Goal: Task Accomplishment & Management: Complete application form

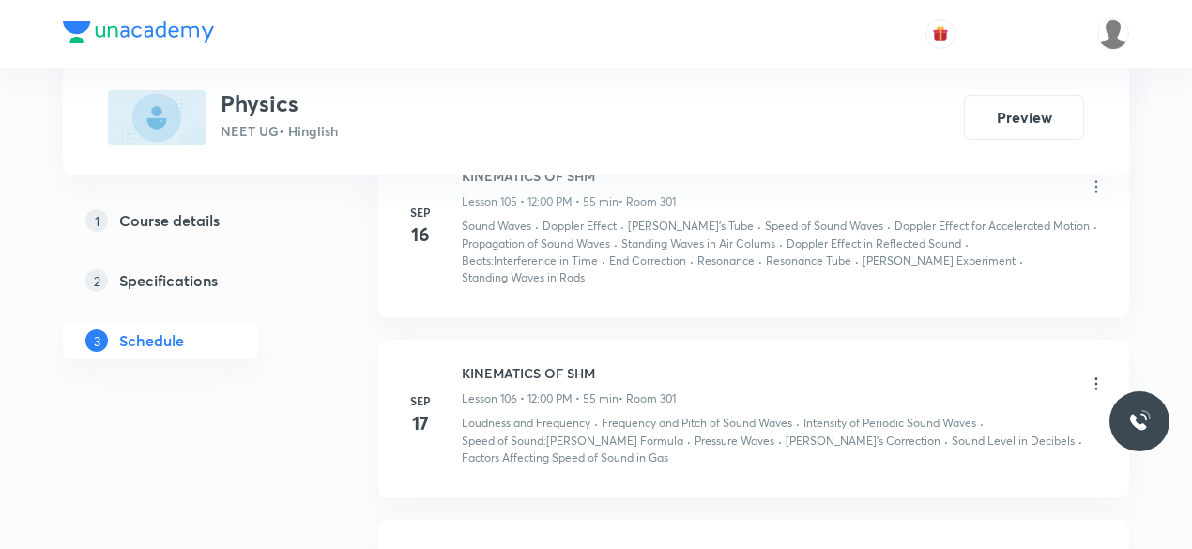
scroll to position [18848, 0]
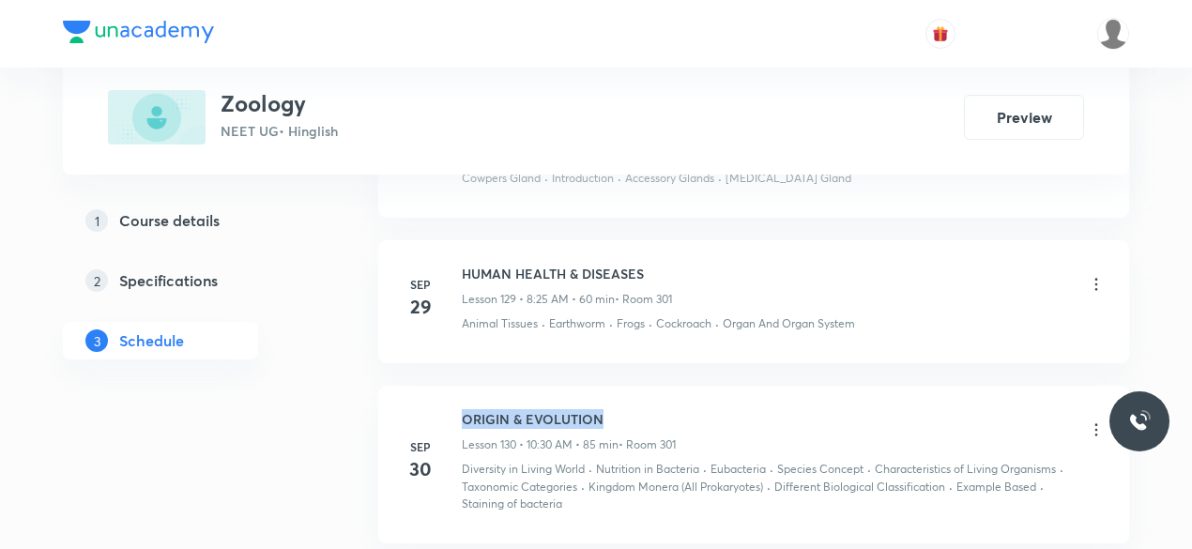
drag, startPoint x: 618, startPoint y: 252, endPoint x: 462, endPoint y: 251, distance: 156.7
click at [462, 409] on h6 "ORIGIN & EVOLUTION" at bounding box center [569, 419] width 214 height 20
copy h6 "ORIGIN & EVOLUTION"
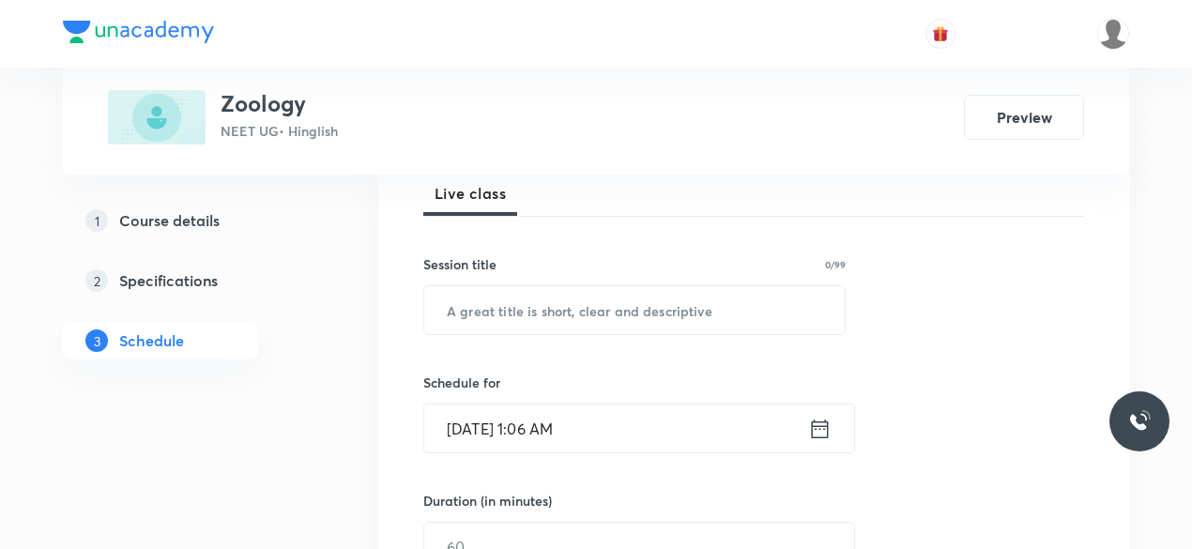
scroll to position [282, 0]
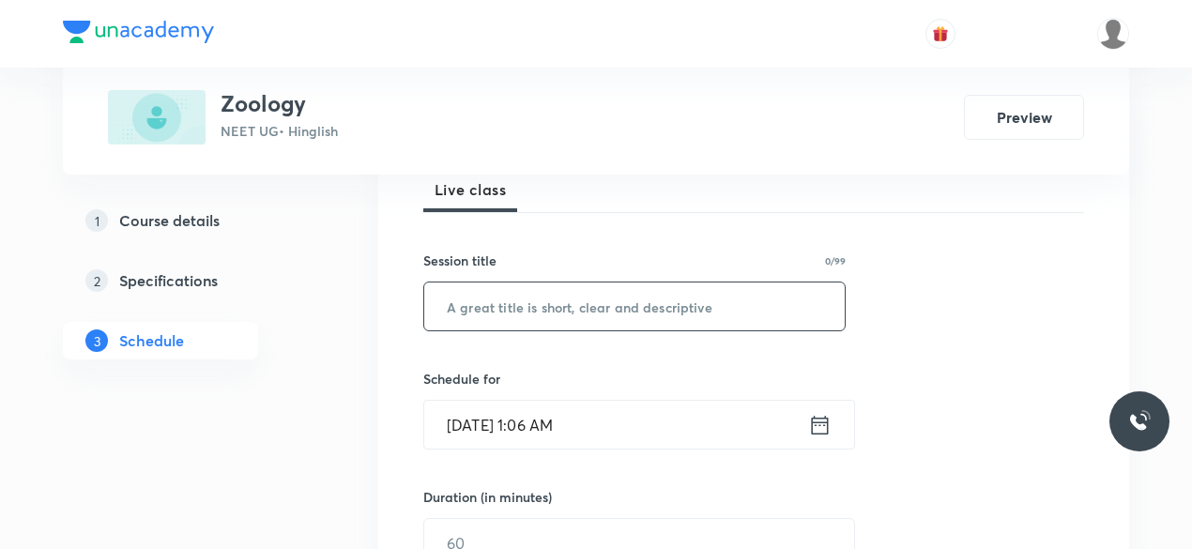
click at [491, 318] on input "text" at bounding box center [634, 306] width 420 height 48
paste input "ORIGIN & EVOLUTION"
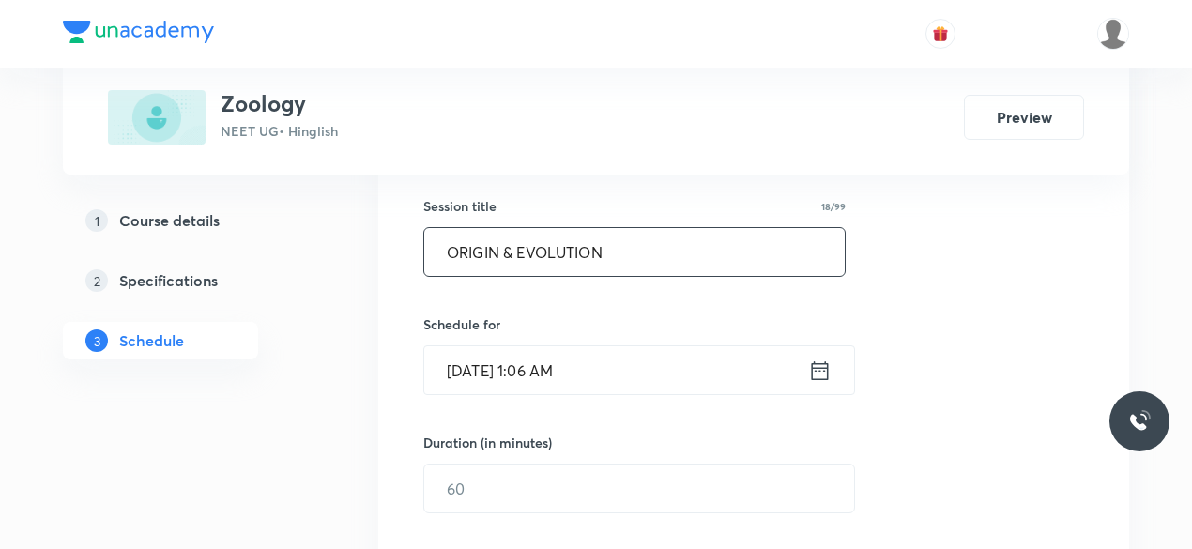
scroll to position [375, 0]
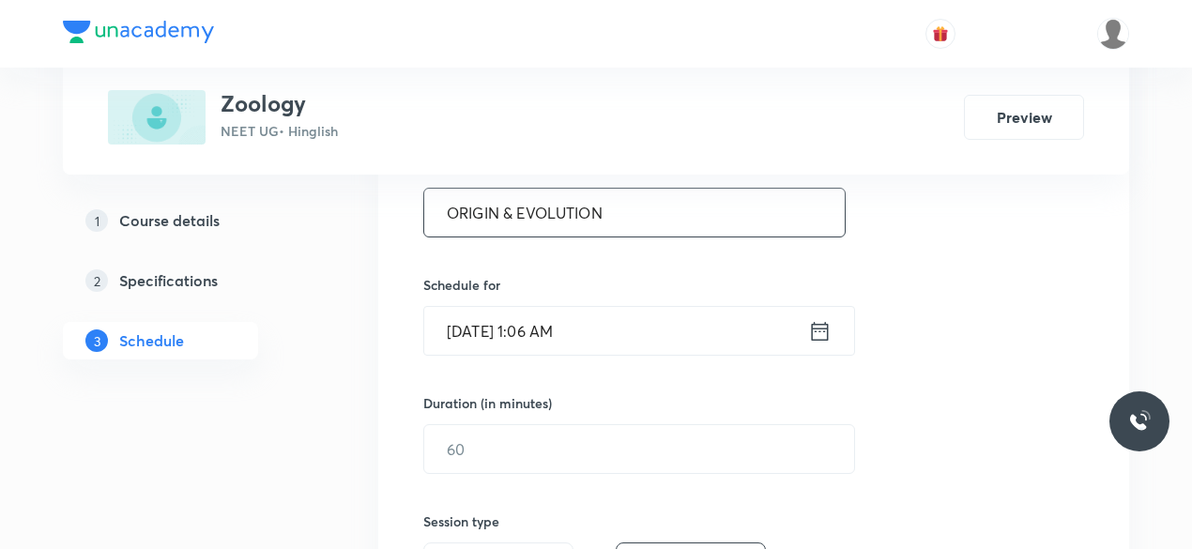
type input "ORIGIN & EVOLUTION"
click at [568, 334] on input "[DATE] 1:06 AM" at bounding box center [616, 331] width 384 height 48
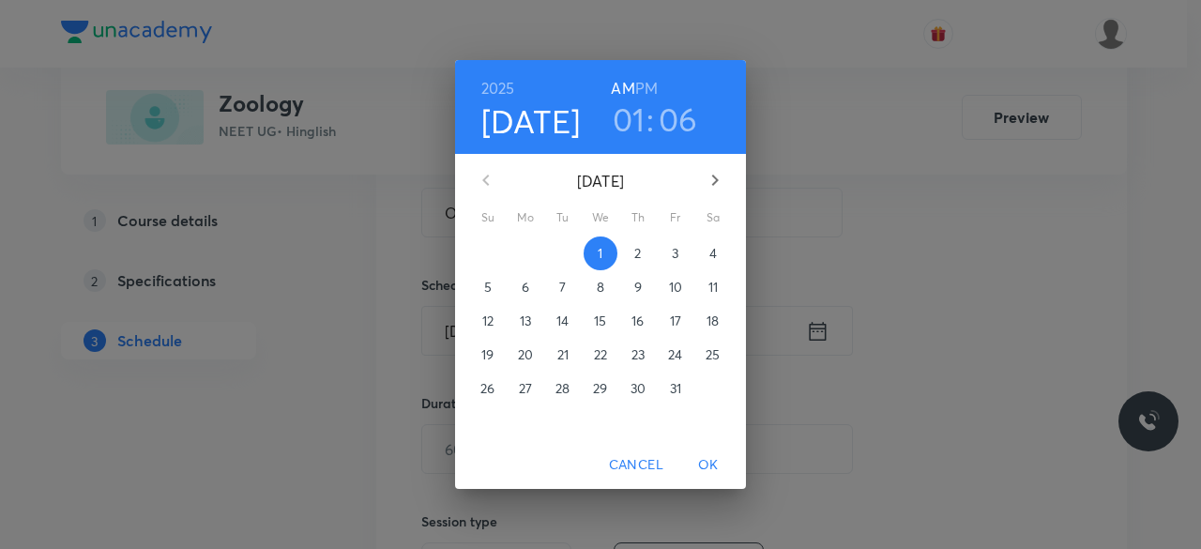
click at [622, 129] on h3 "01" at bounding box center [629, 118] width 33 height 39
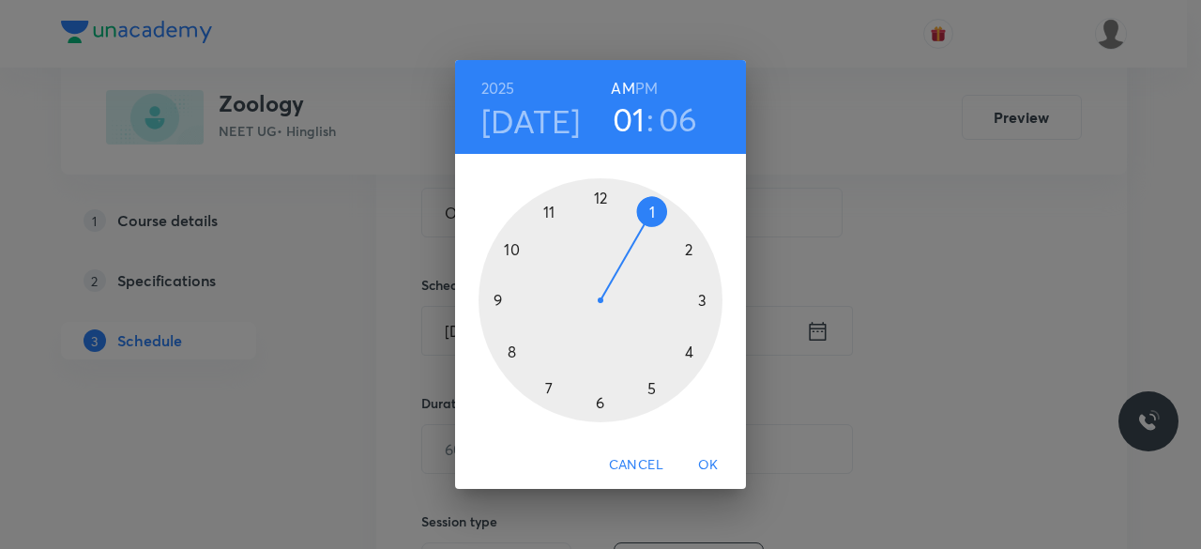
click at [509, 354] on div at bounding box center [601, 300] width 244 height 244
click at [650, 393] on div at bounding box center [601, 300] width 244 height 244
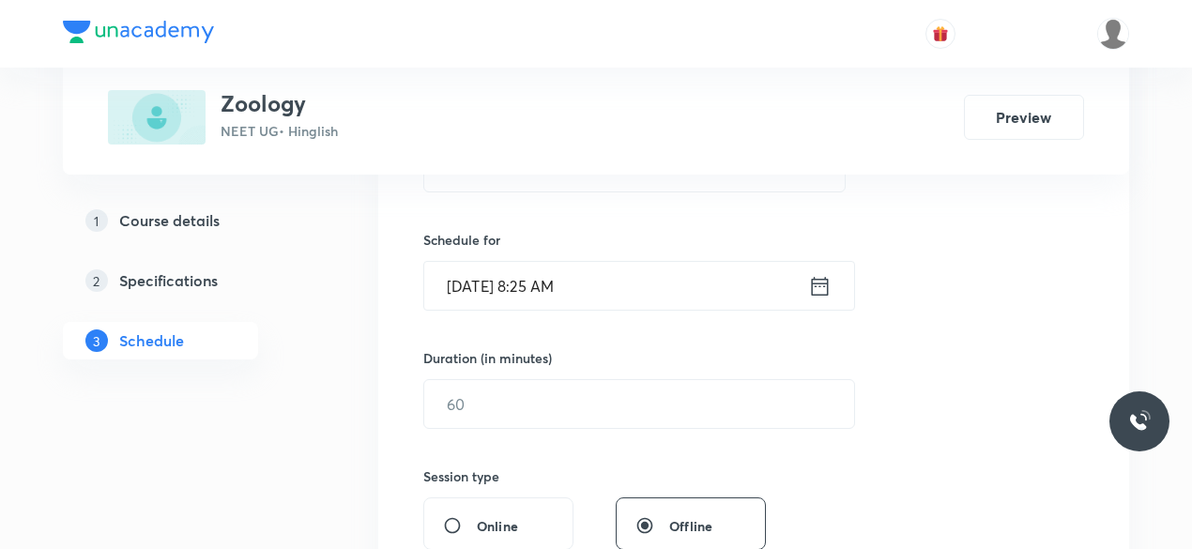
scroll to position [563, 0]
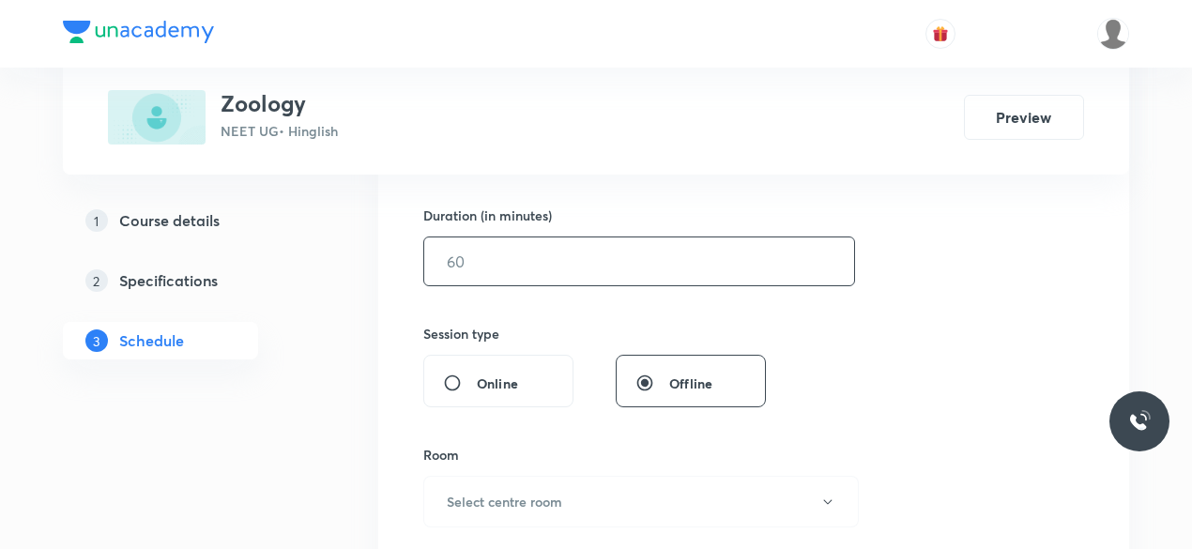
click at [525, 269] on input "text" at bounding box center [639, 261] width 430 height 48
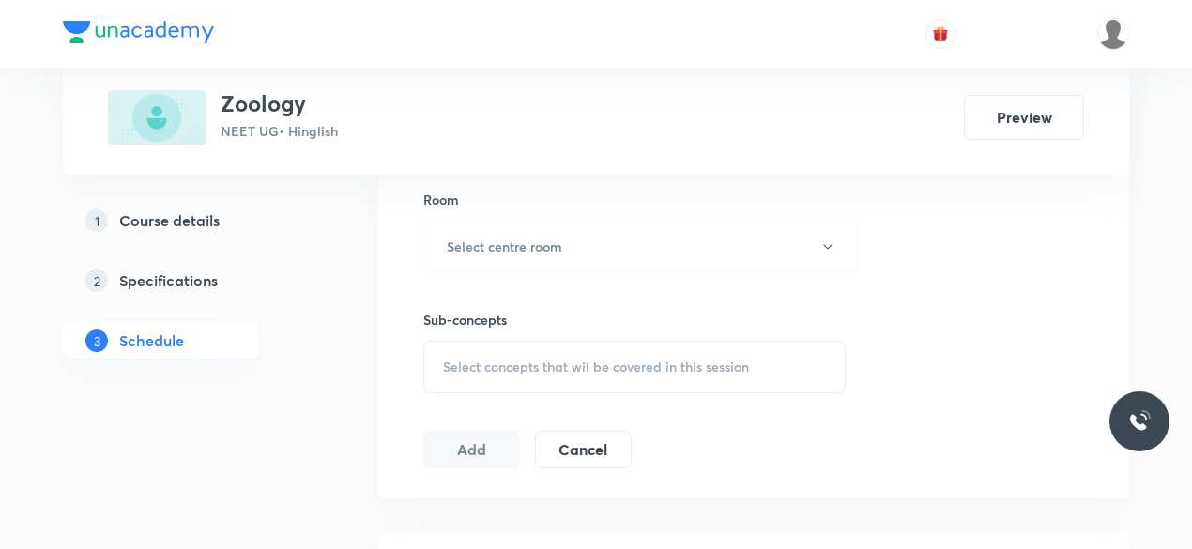
scroll to position [751, 0]
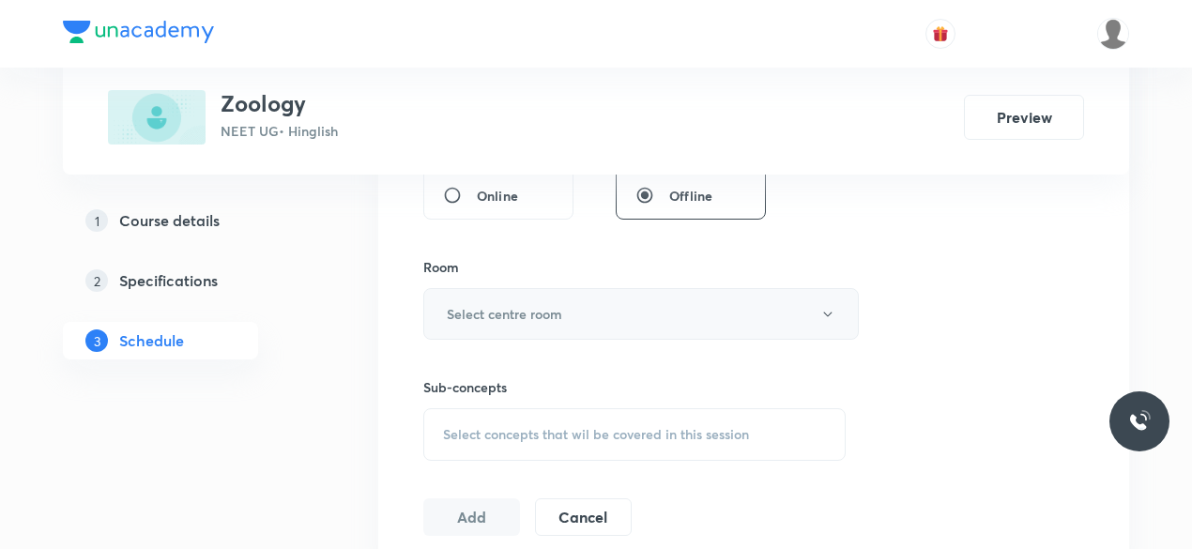
type input "60"
click at [511, 312] on h6 "Select centre room" at bounding box center [504, 314] width 115 height 20
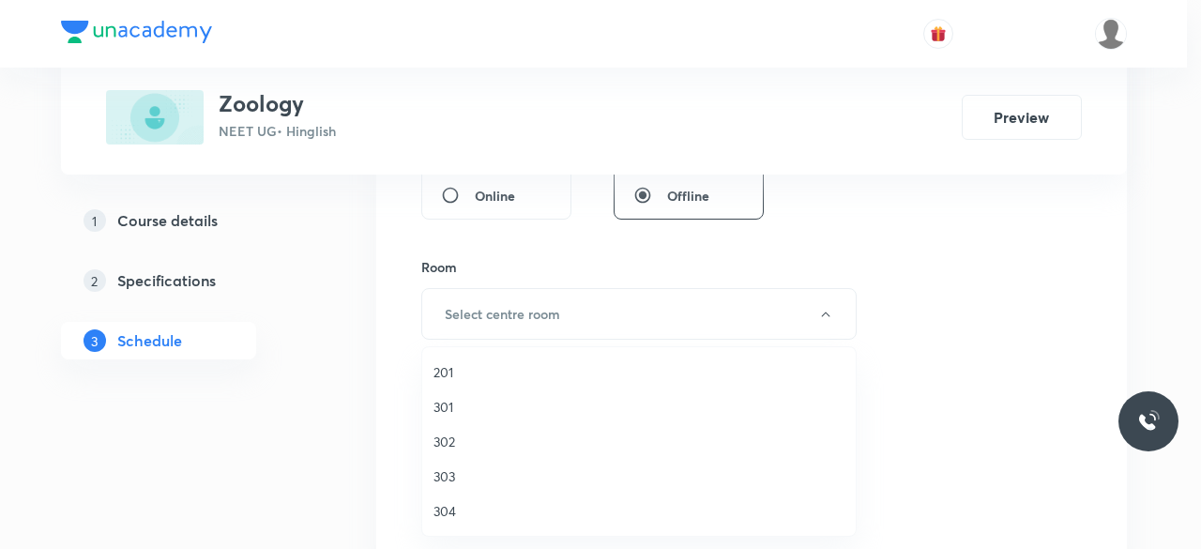
click at [456, 410] on span "301" at bounding box center [639, 407] width 411 height 20
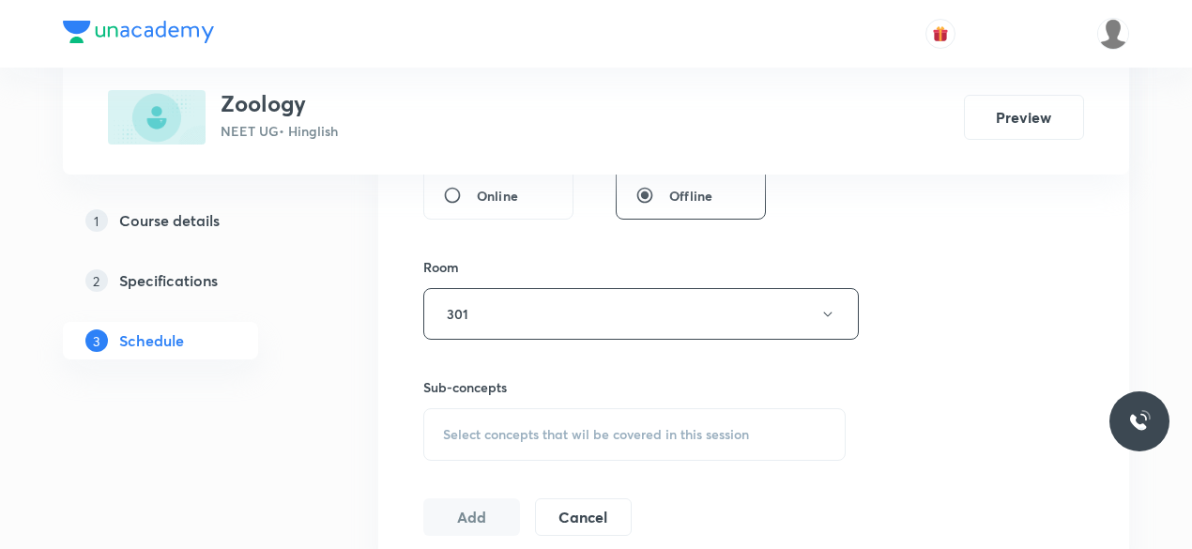
click at [509, 427] on span "Select concepts that wil be covered in this session" at bounding box center [596, 434] width 306 height 15
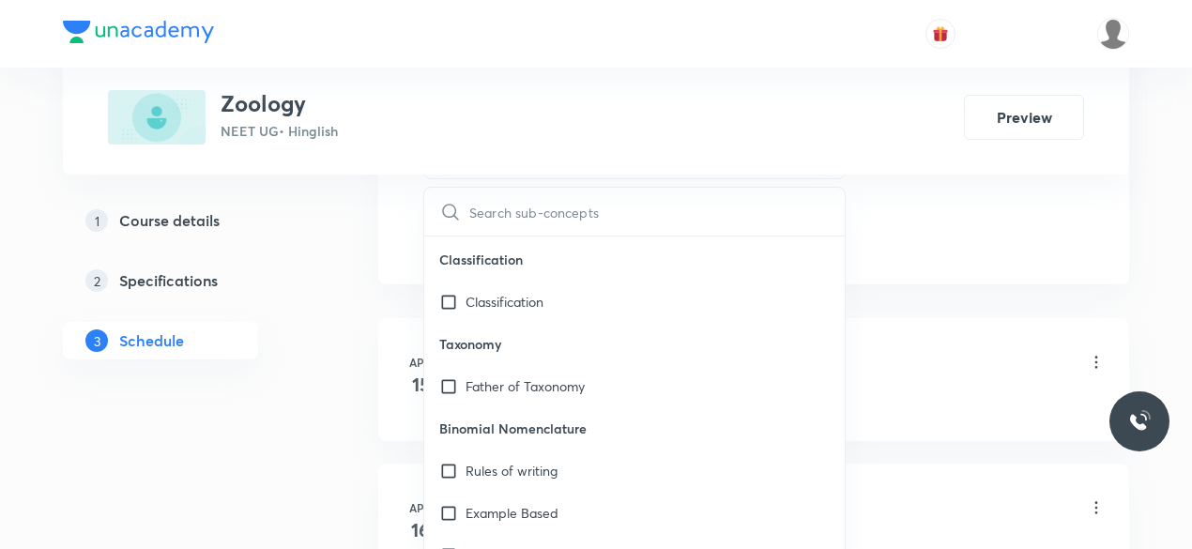
scroll to position [33399, 0]
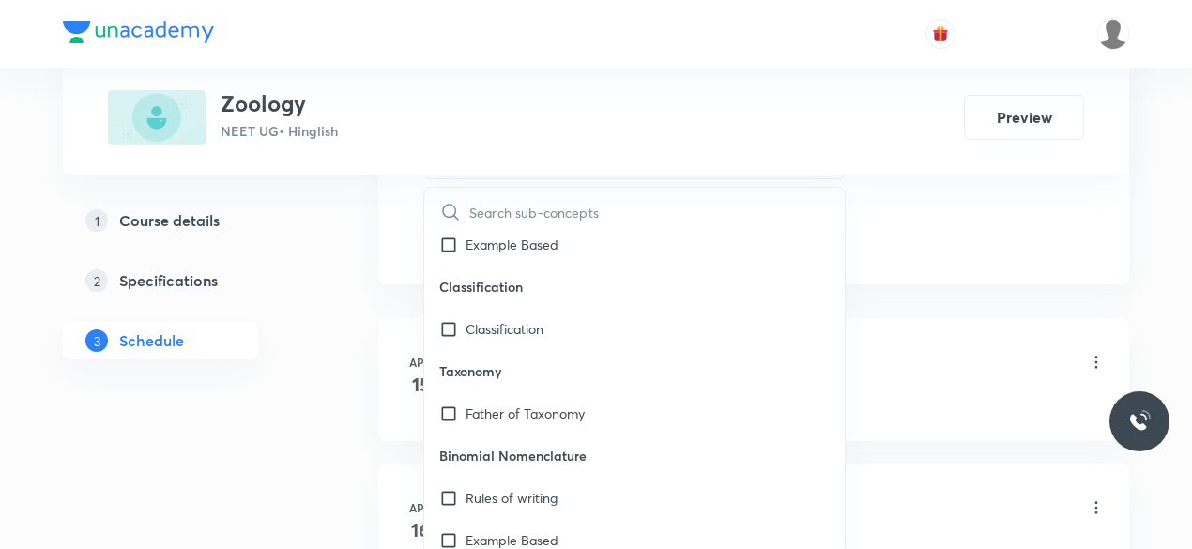
drag, startPoint x: 582, startPoint y: 288, endPoint x: 535, endPoint y: 334, distance: 65.7
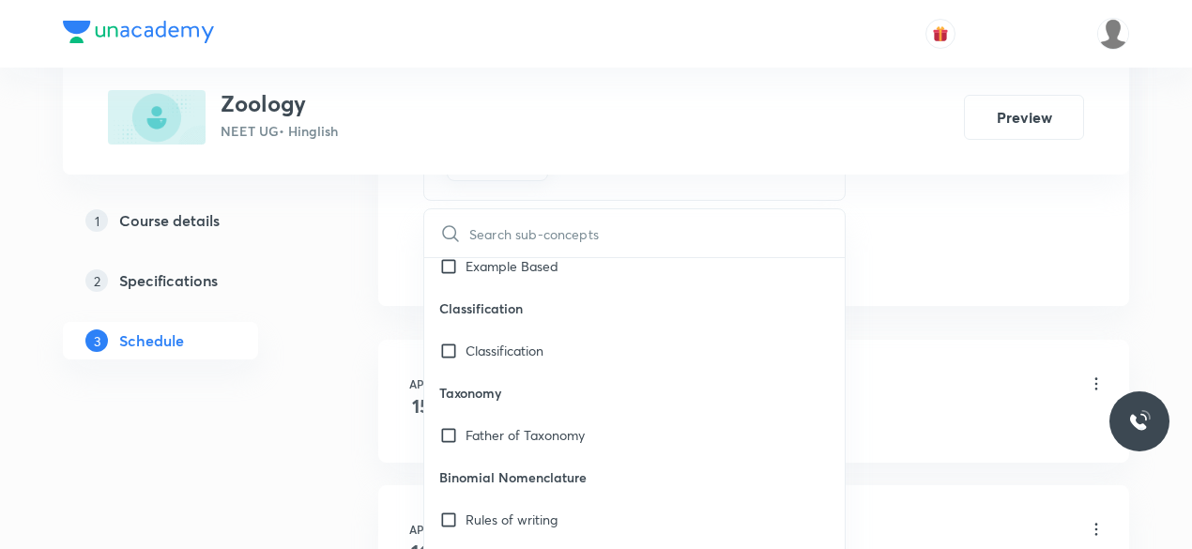
checkbox input "true"
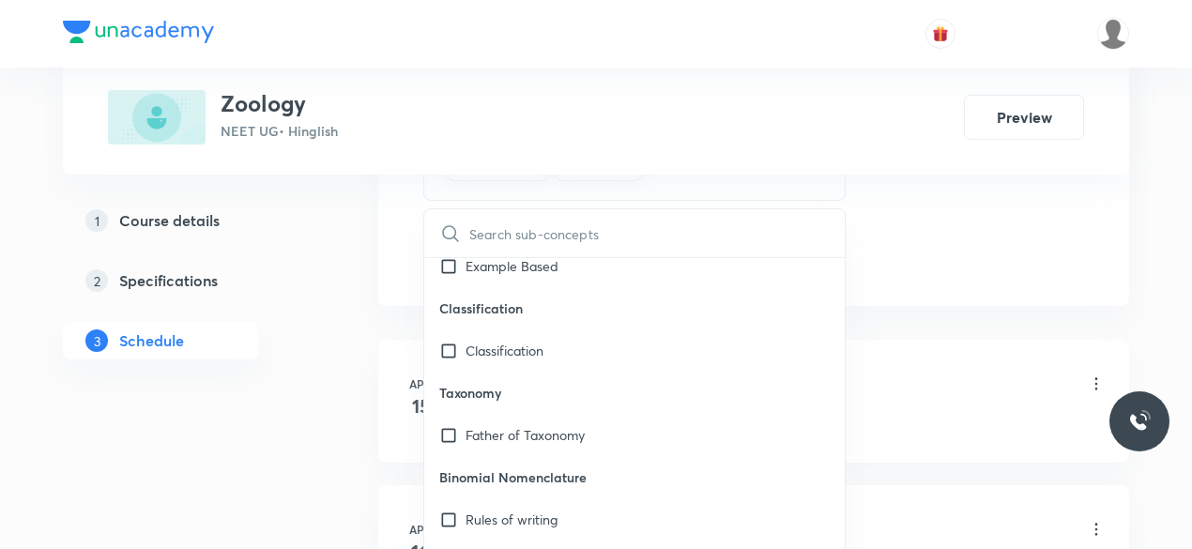
checkbox input "true"
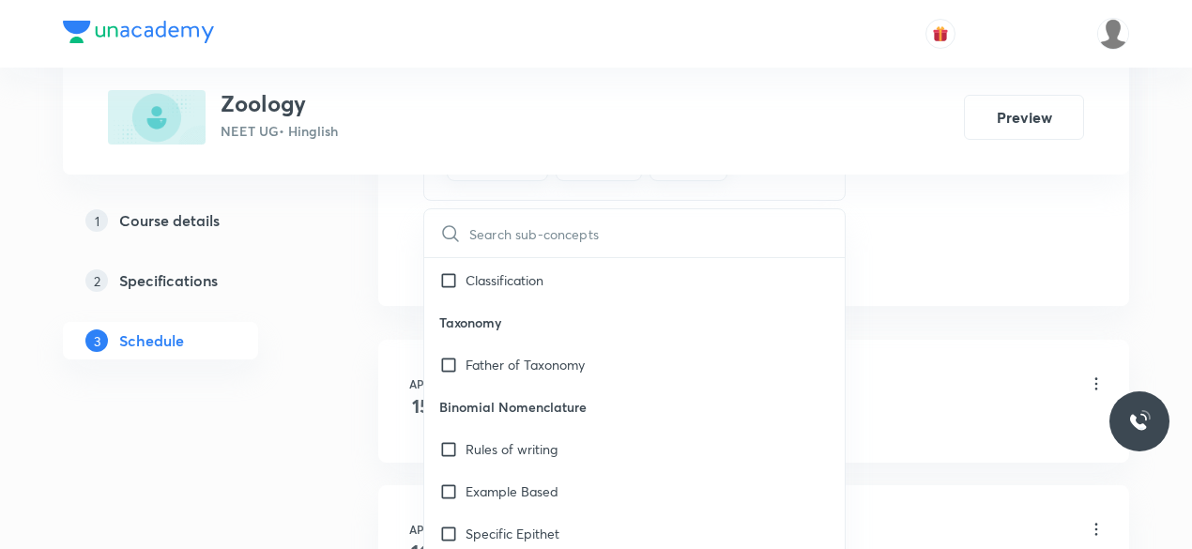
scroll to position [33493, 0]
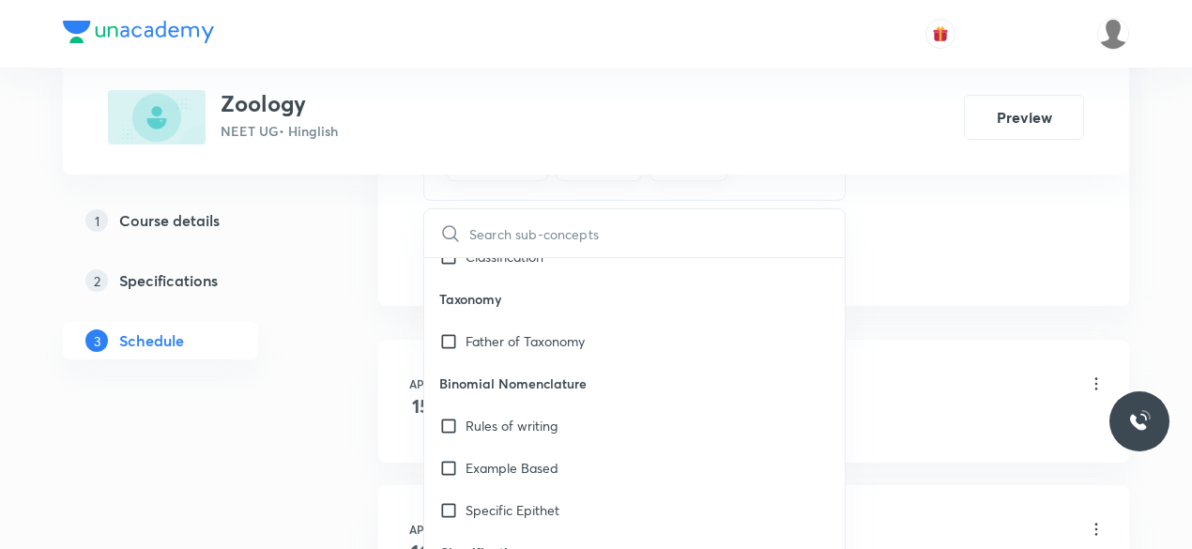
checkbox input "true"
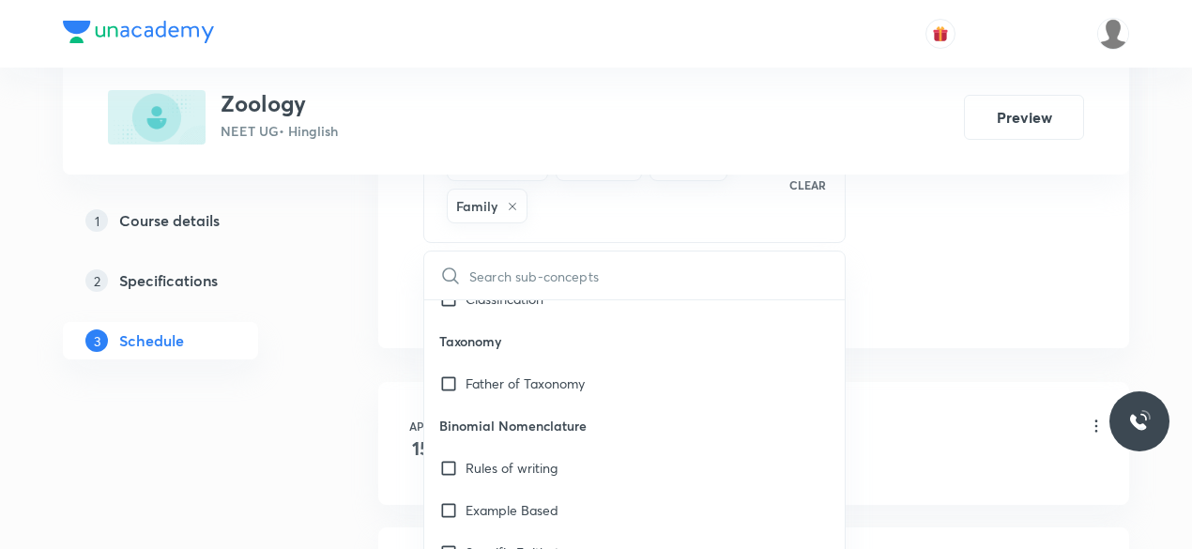
checkbox input "true"
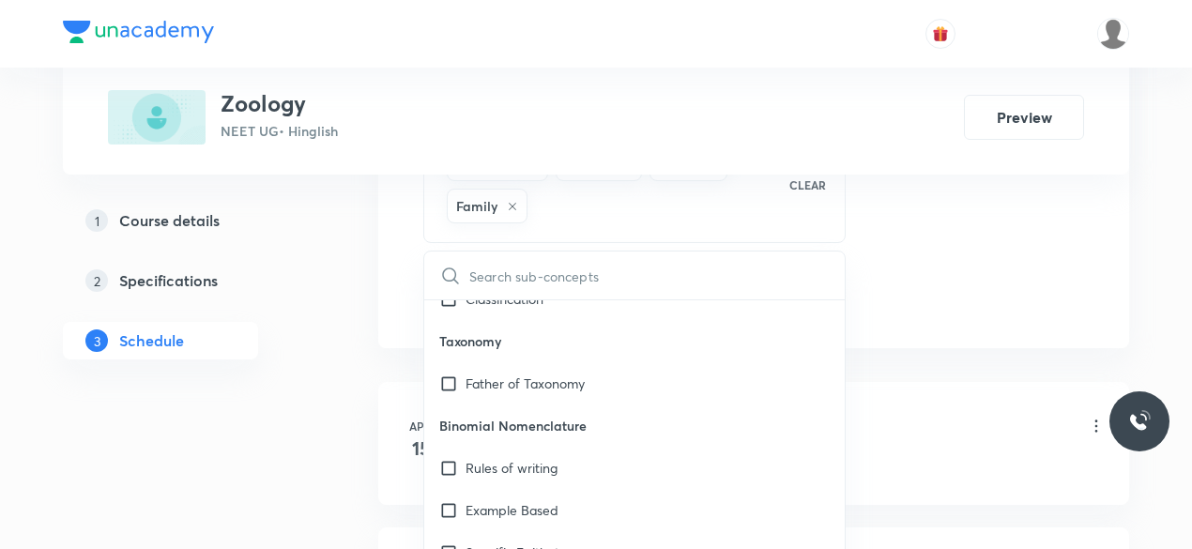
checkbox input "true"
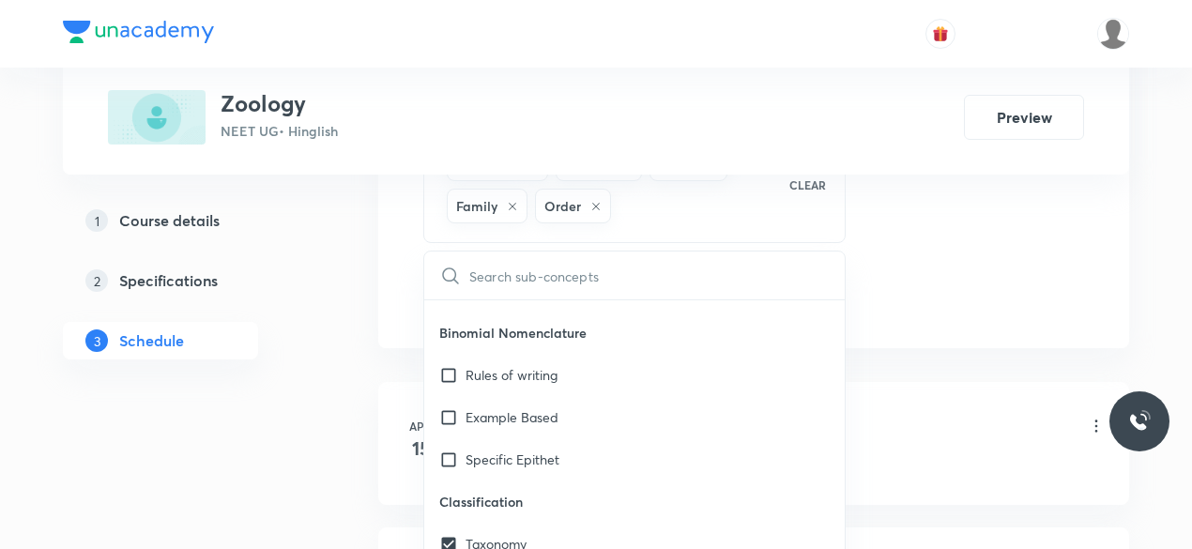
scroll to position [33681, 0]
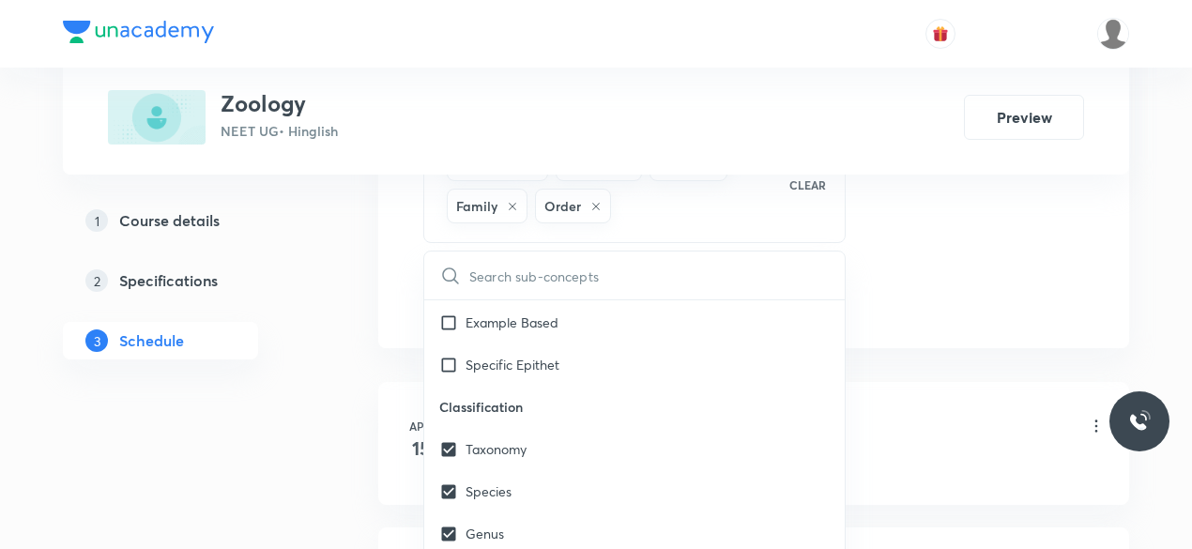
checkbox input "true"
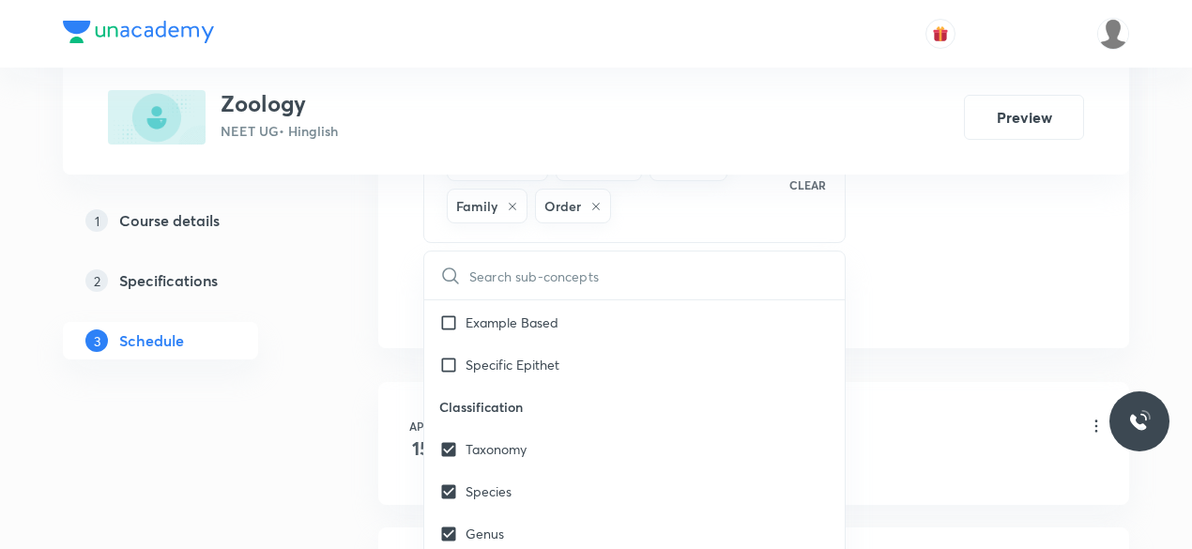
checkbox input "true"
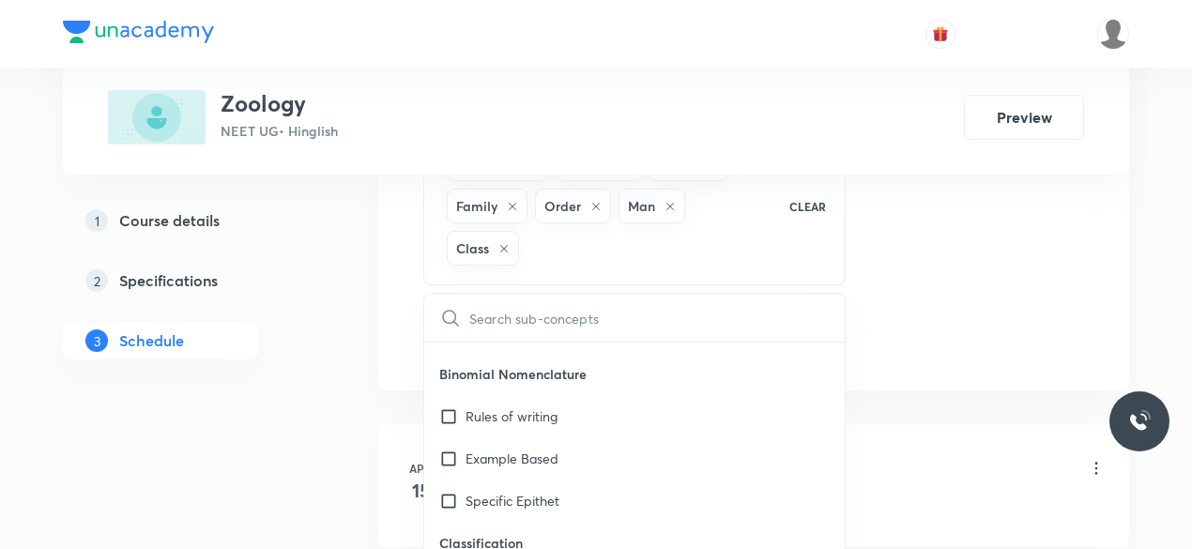
checkbox input "true"
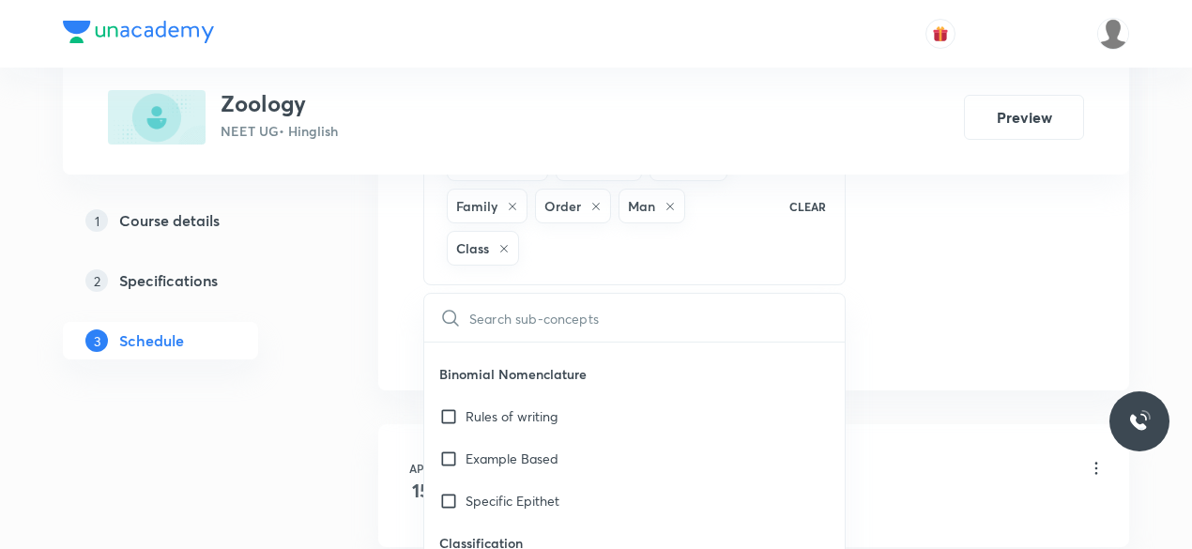
checkbox input "true"
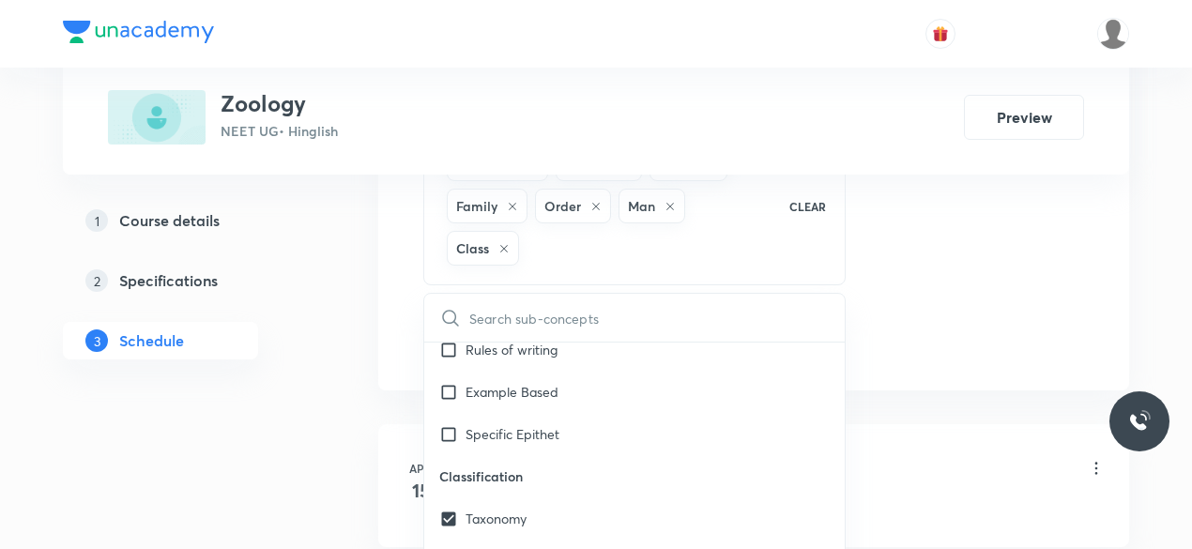
scroll to position [33681, 0]
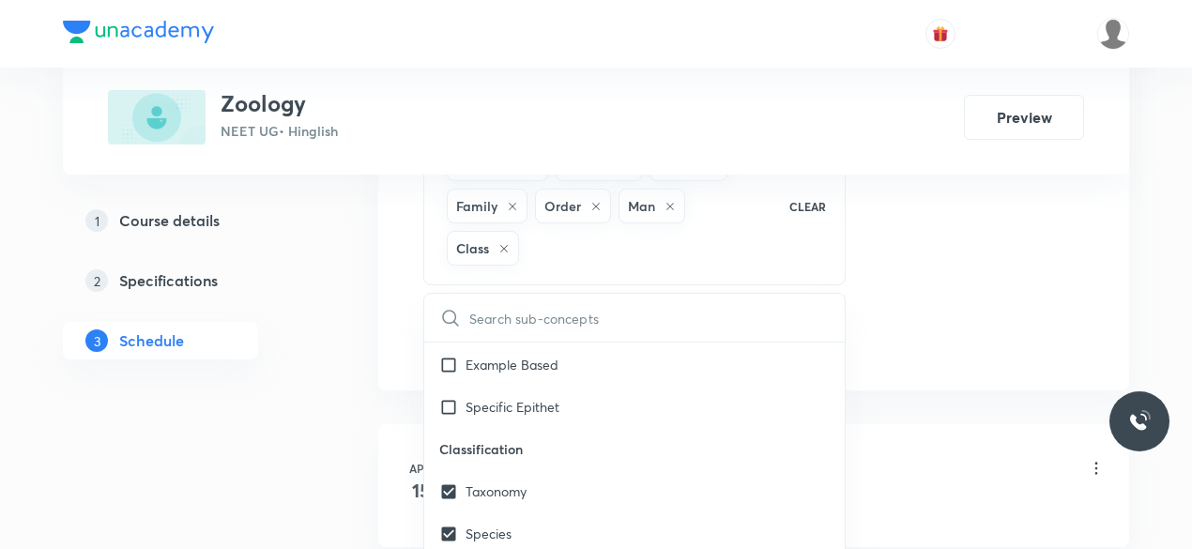
checkbox input "true"
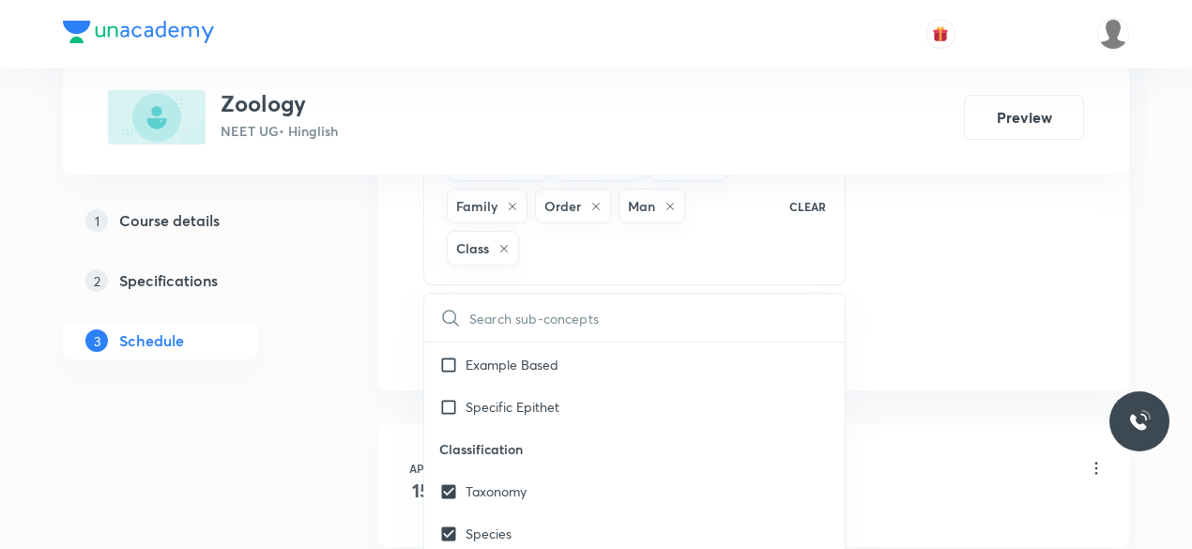
checkbox input "true"
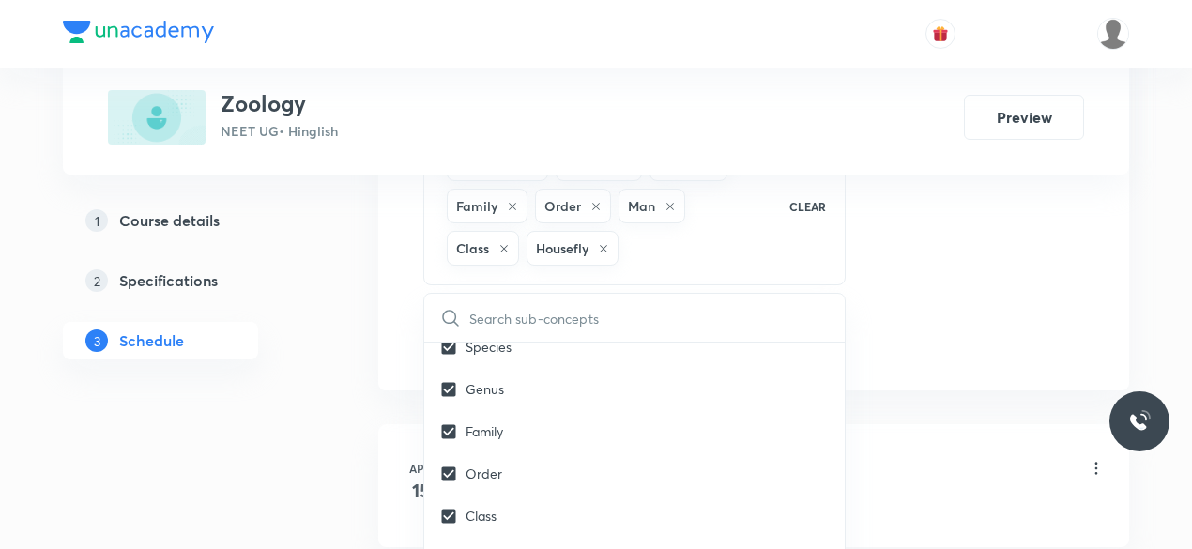
scroll to position [33869, 0]
checkbox input "true"
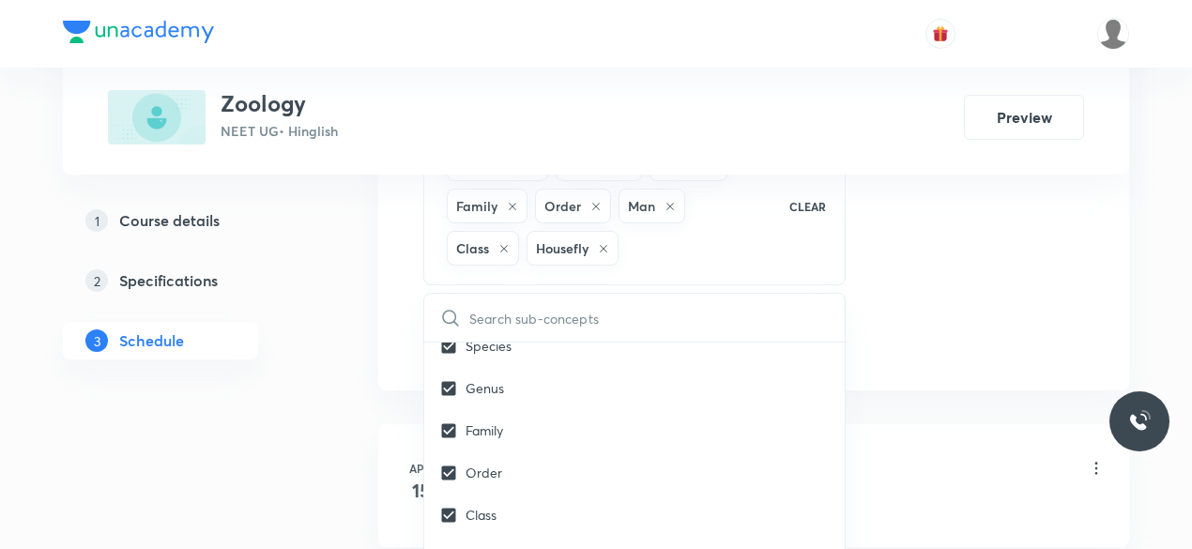
checkbox input "true"
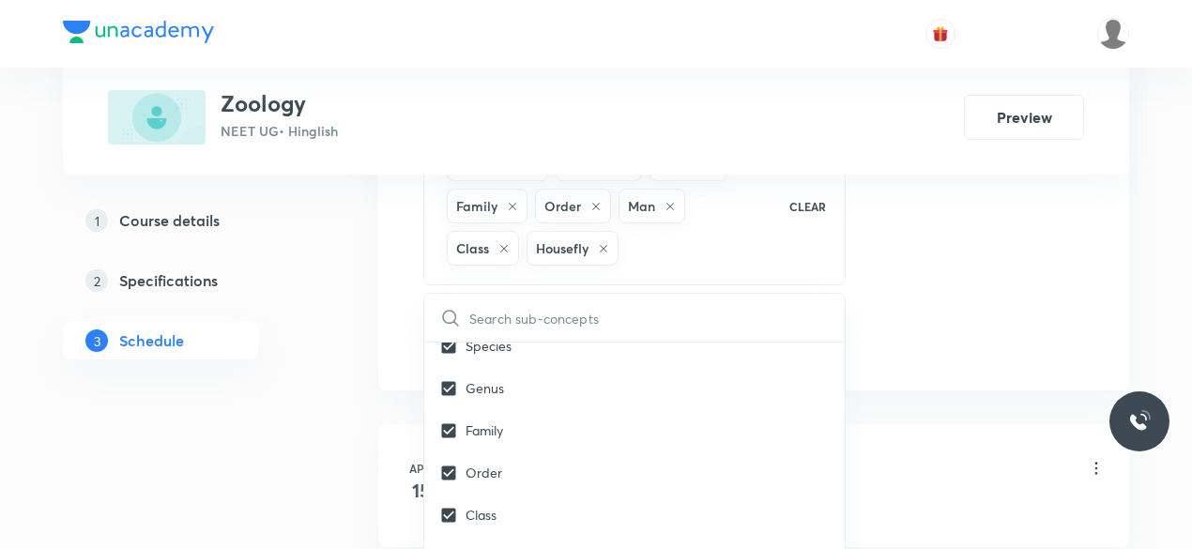
checkbox input "true"
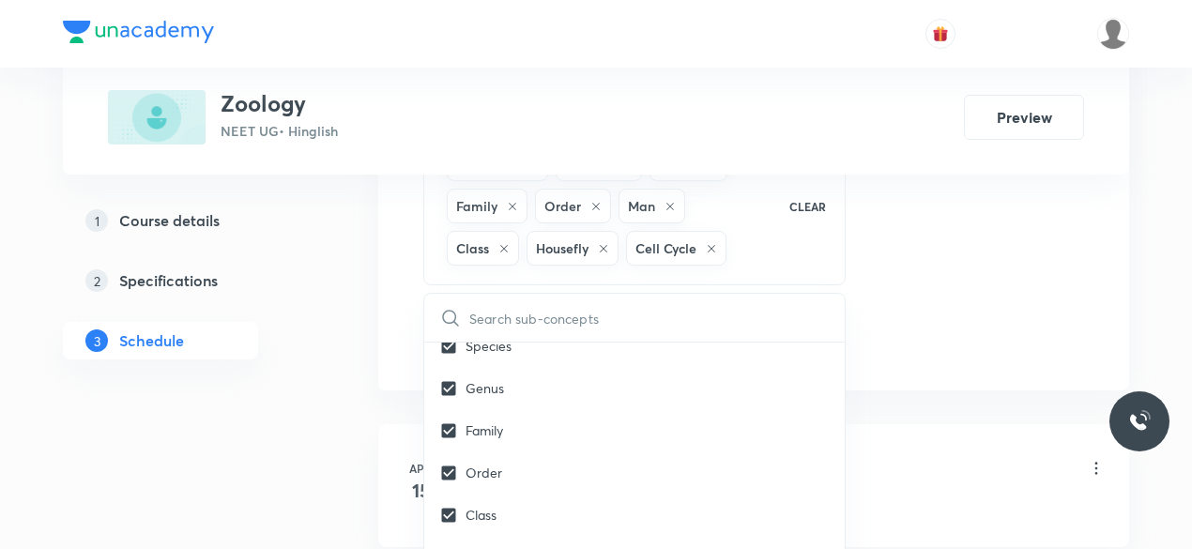
checkbox input "true"
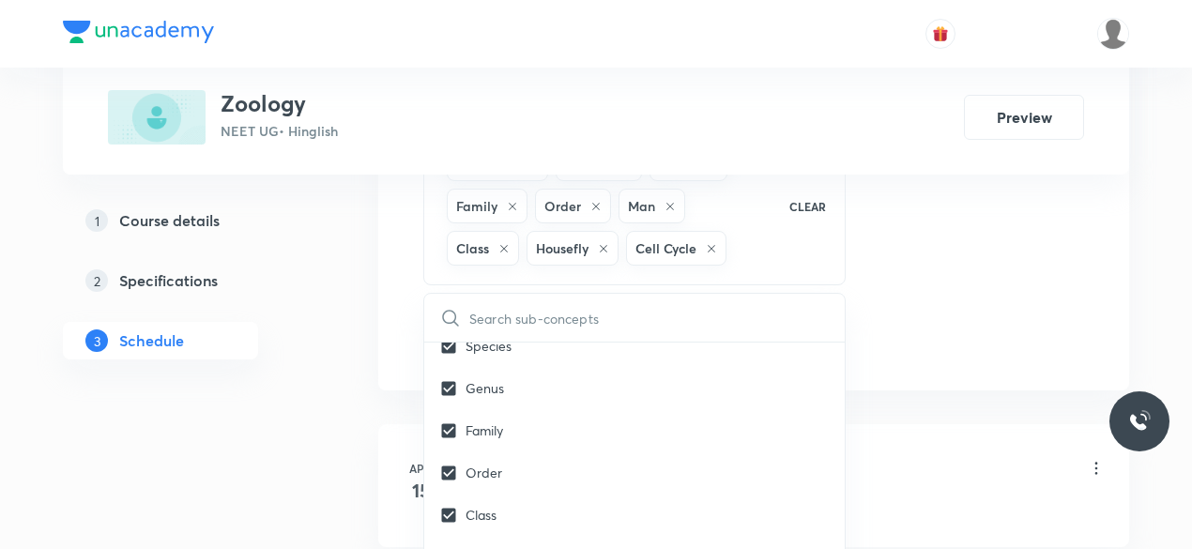
checkbox input "true"
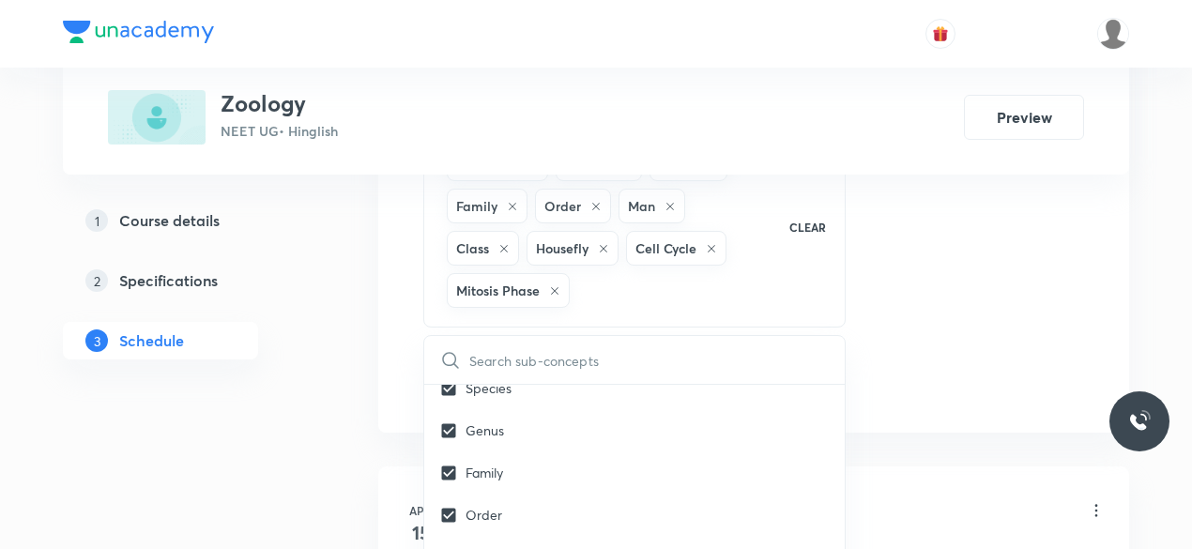
scroll to position [33775, 0]
checkbox input "true"
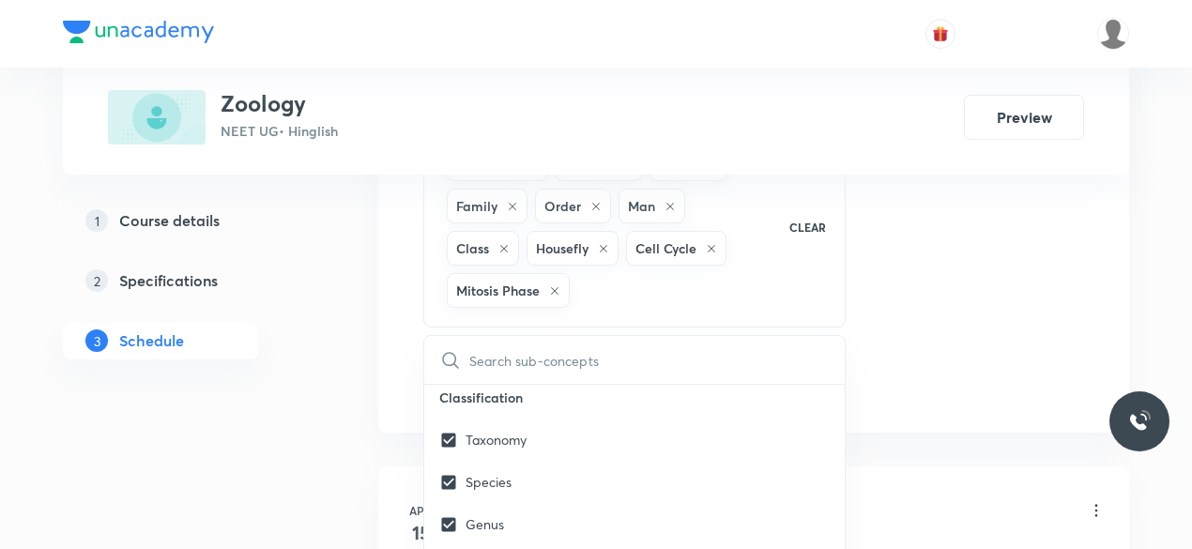
checkbox input "true"
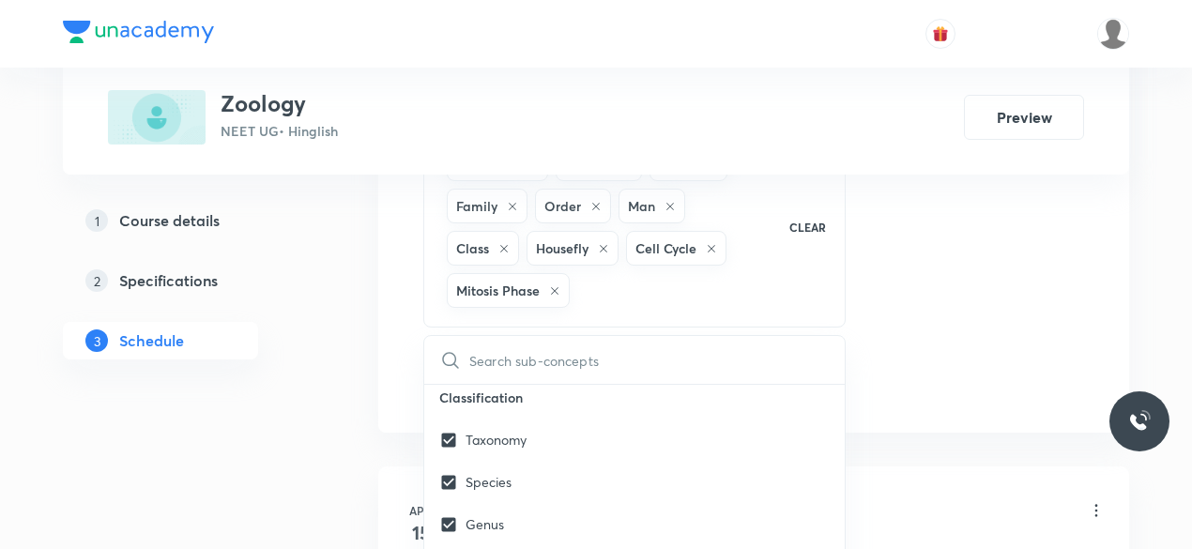
checkbox input "true"
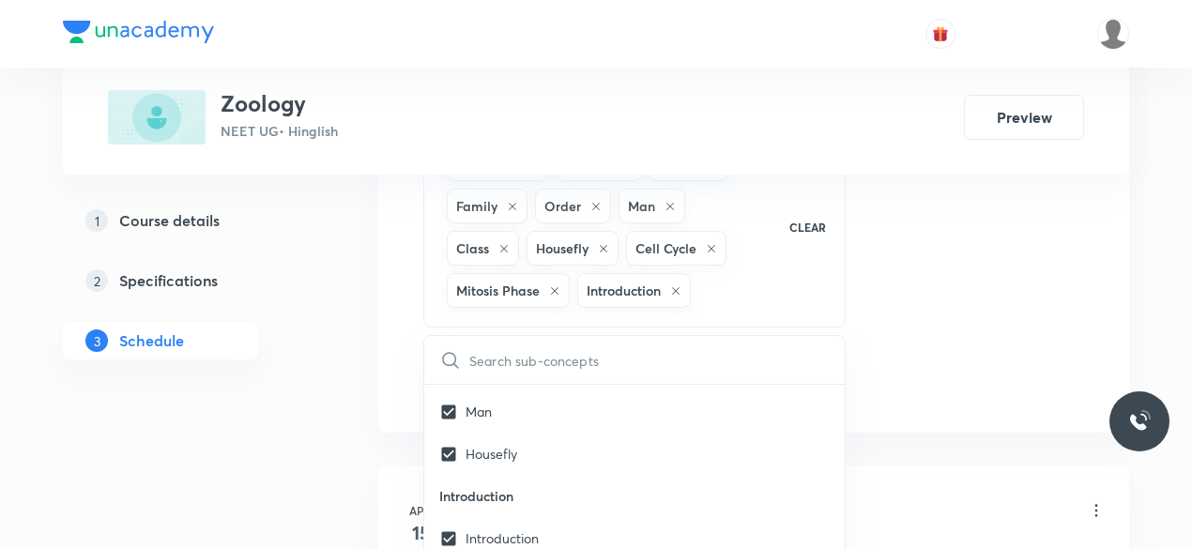
checkbox input "true"
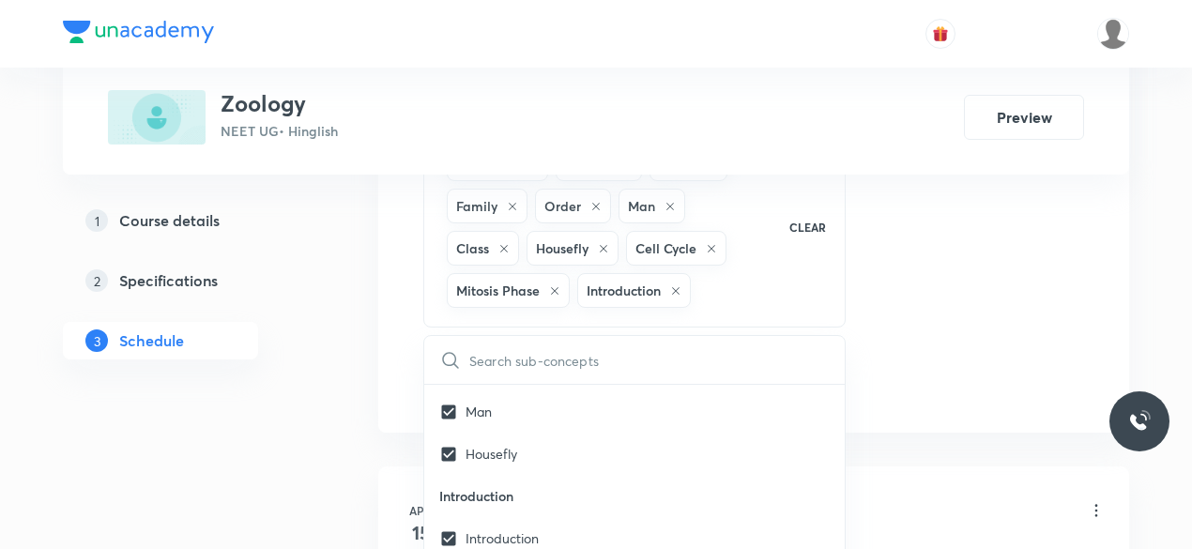
checkbox input "true"
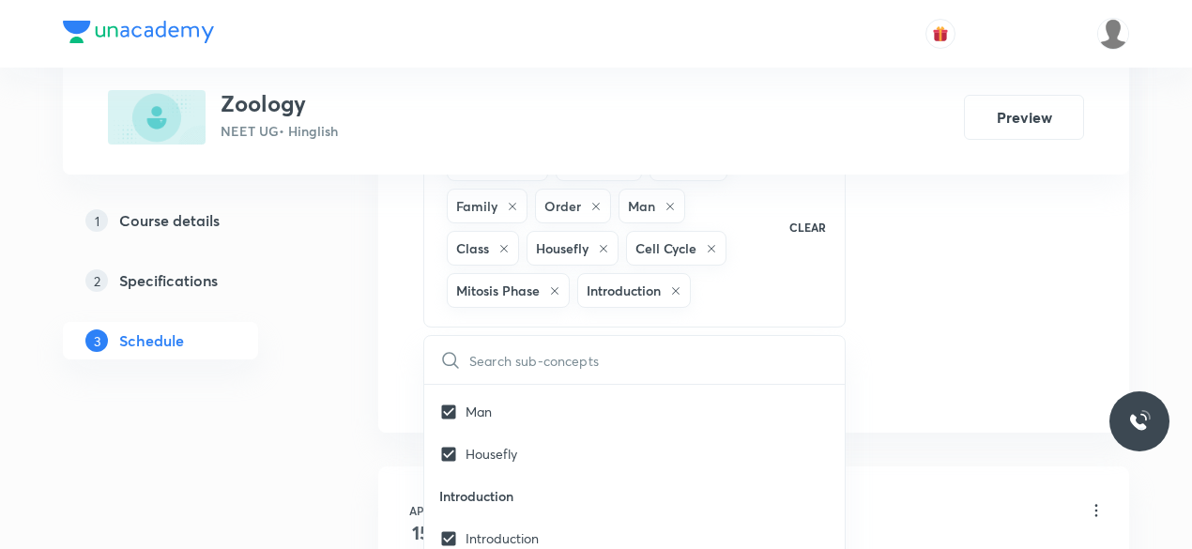
checkbox input "true"
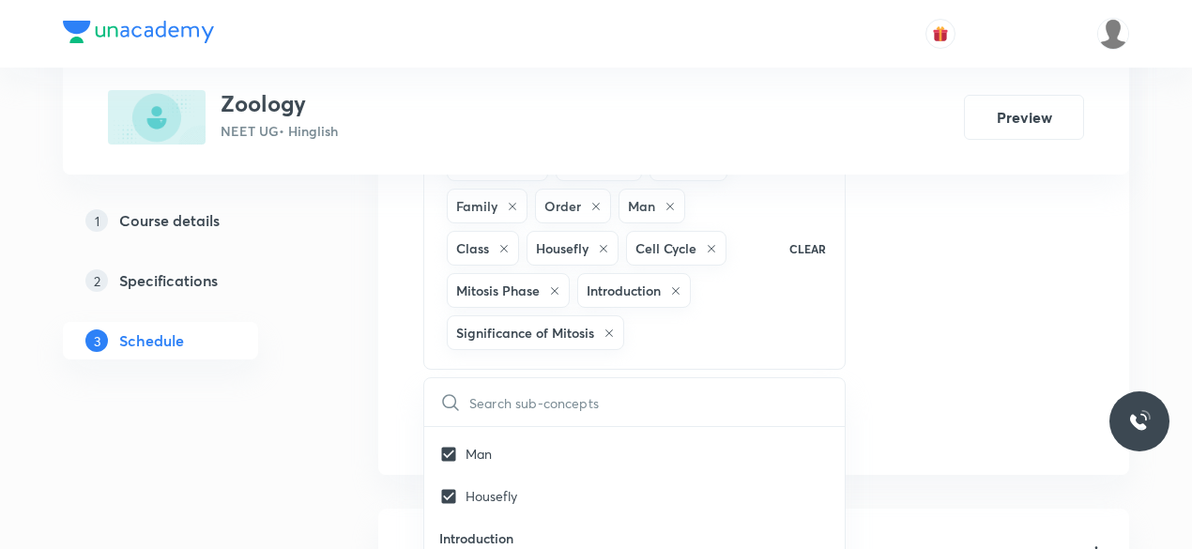
checkbox input "true"
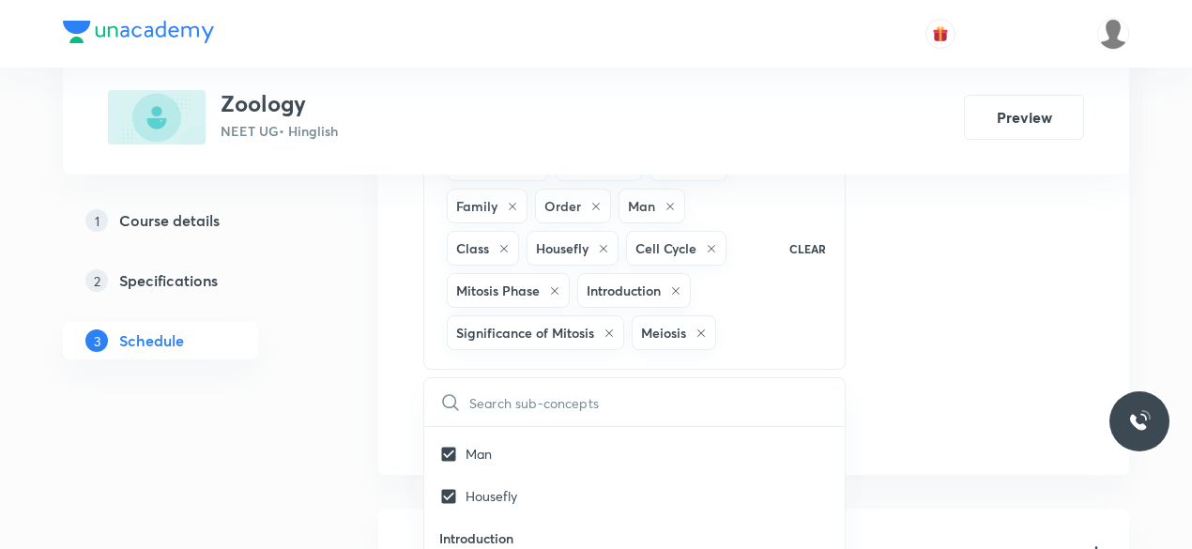
checkbox input "true"
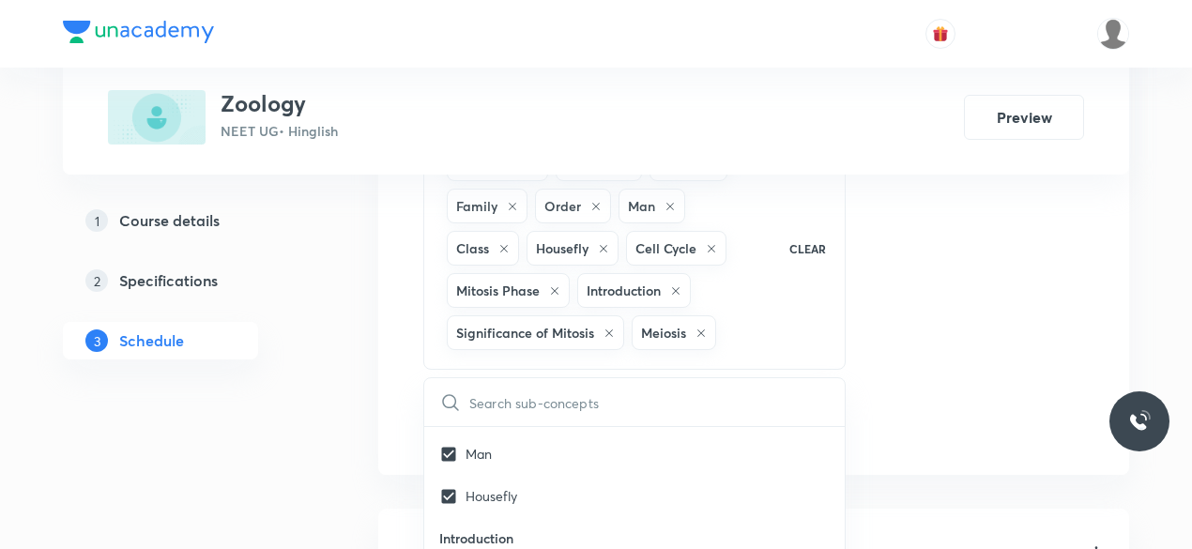
checkbox input "true"
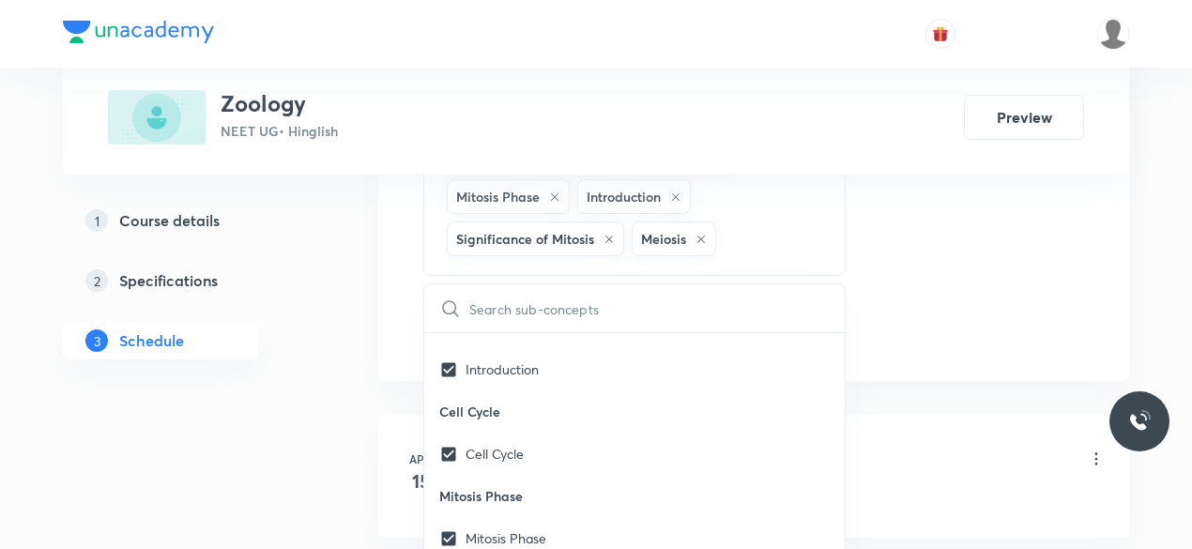
scroll to position [34150, 0]
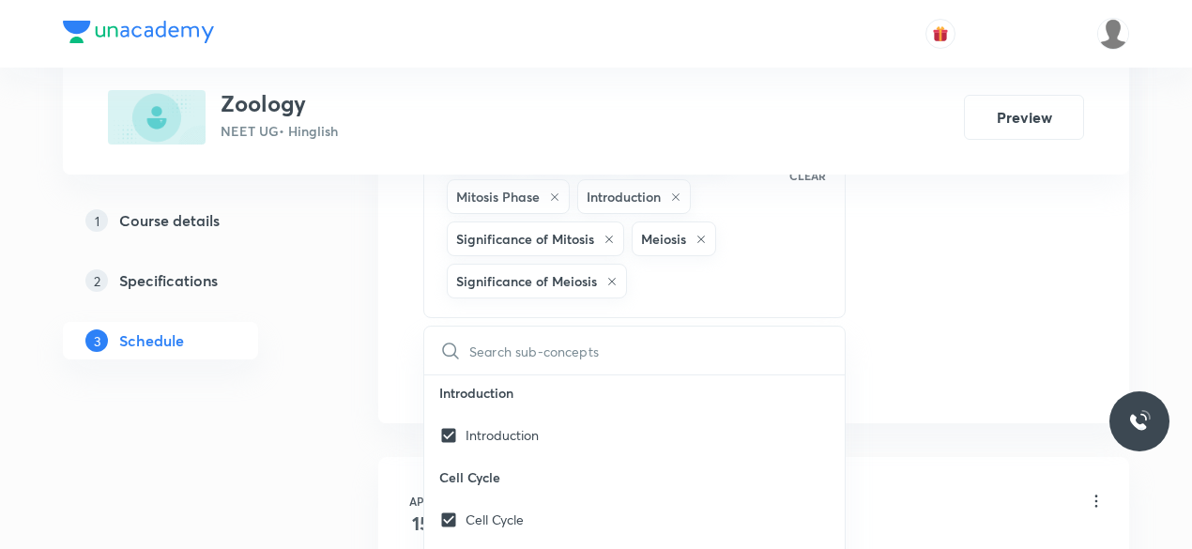
checkbox input "true"
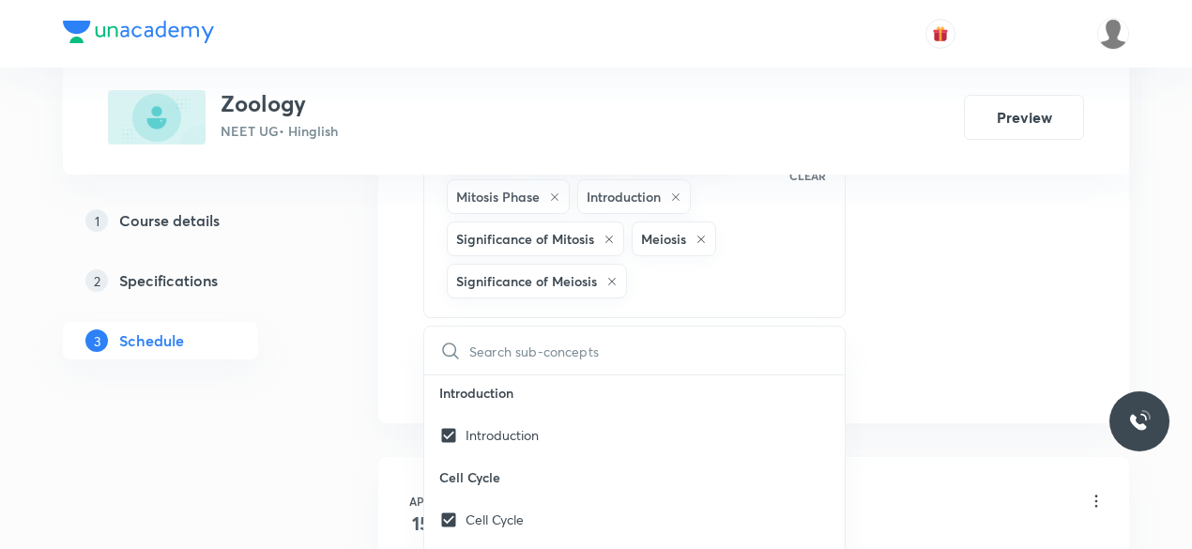
checkbox input "true"
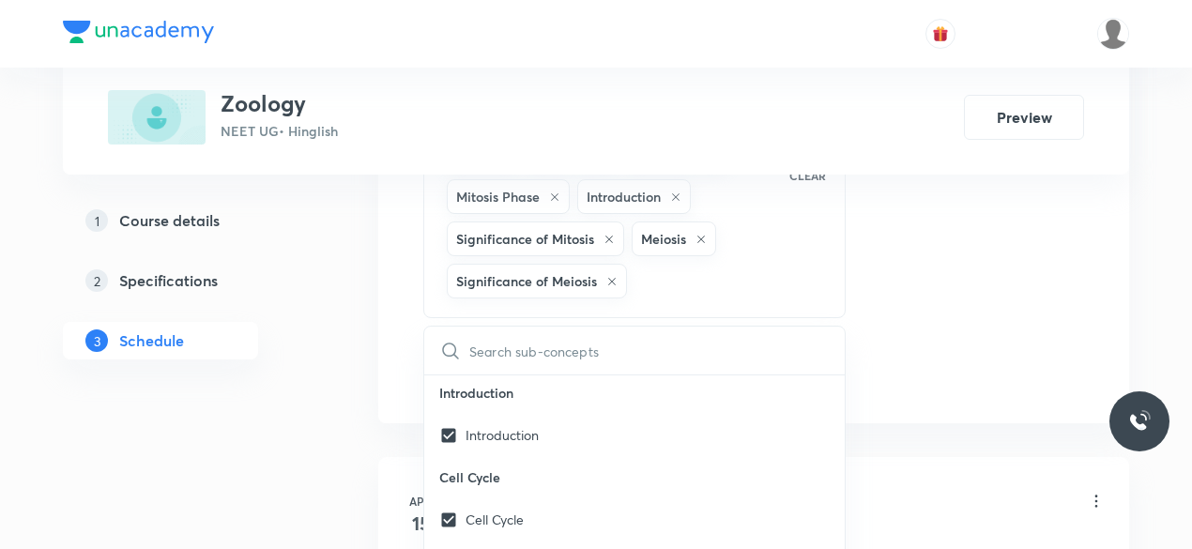
checkbox input "true"
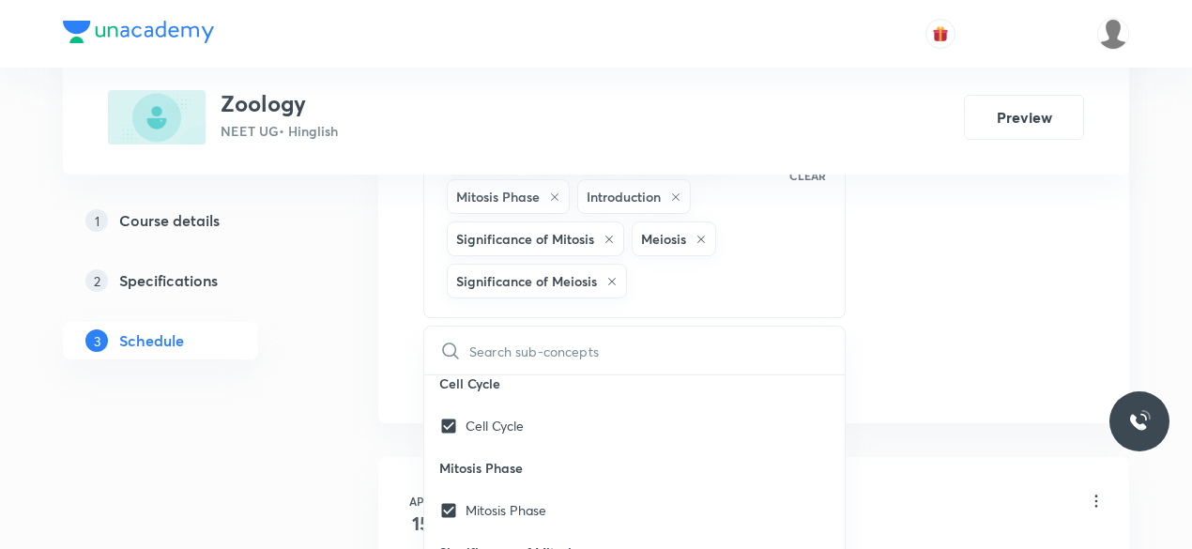
checkbox input "true"
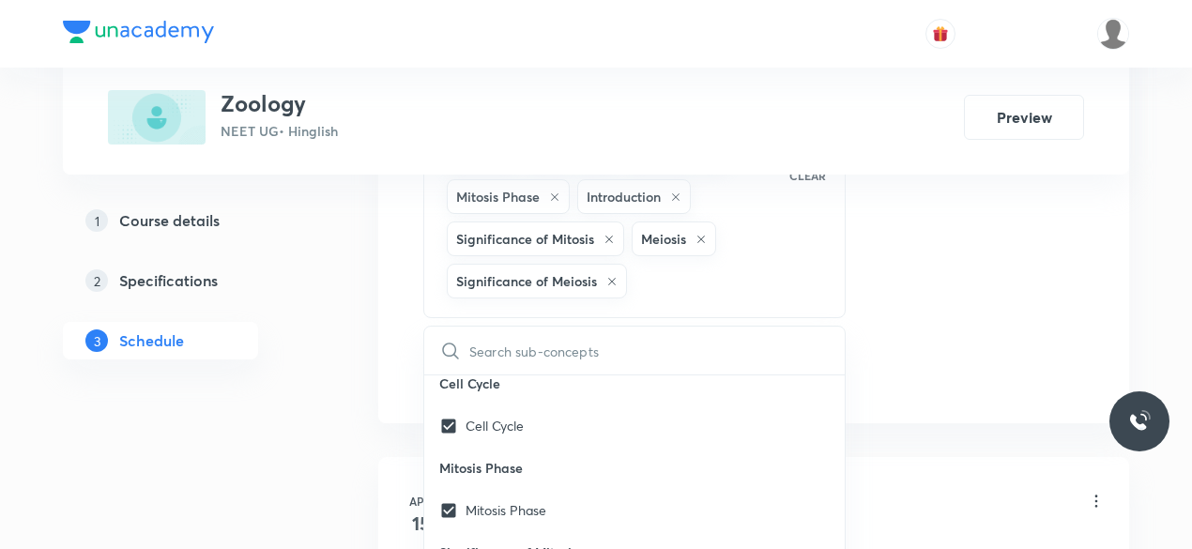
checkbox input "true"
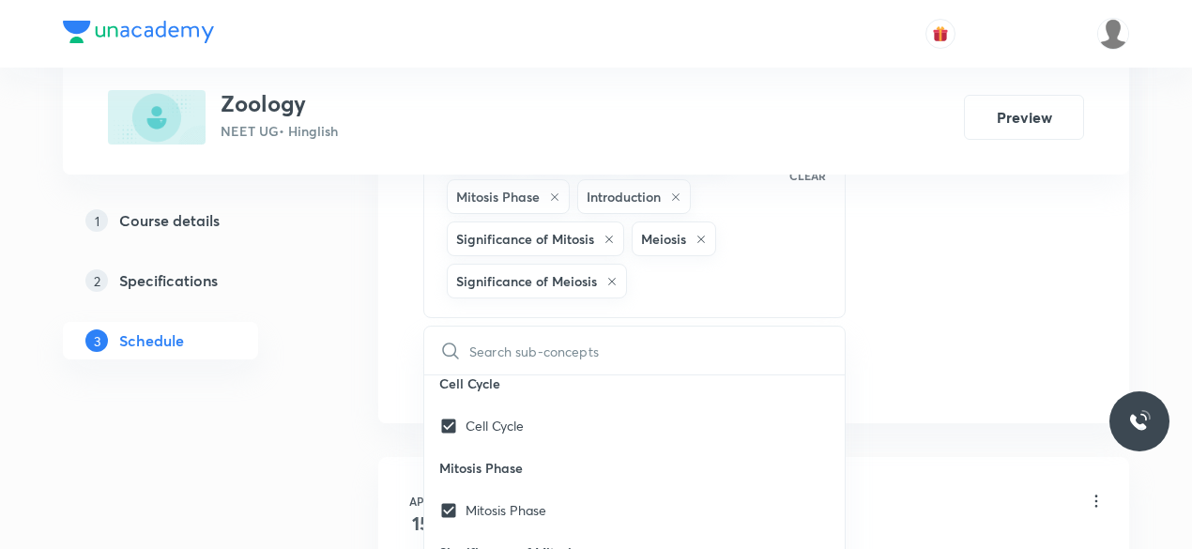
checkbox input "true"
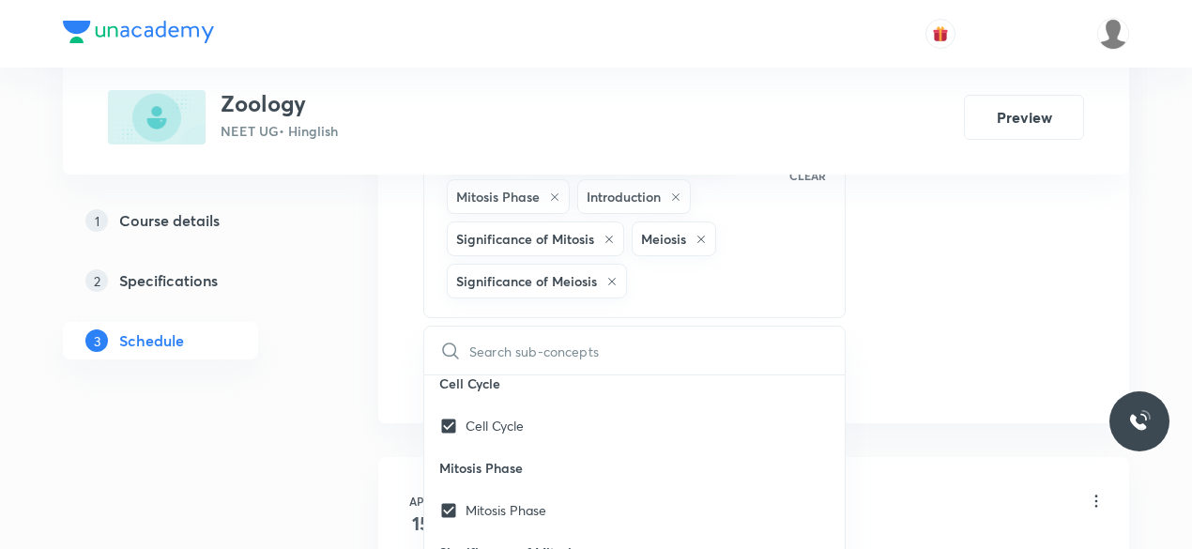
checkbox input "true"
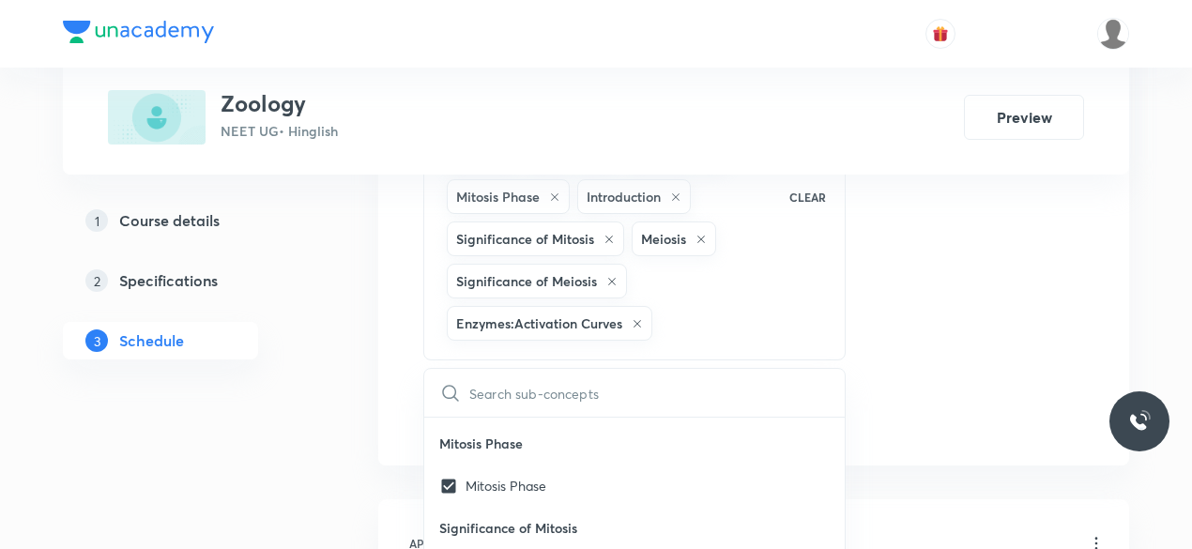
scroll to position [34338, 0]
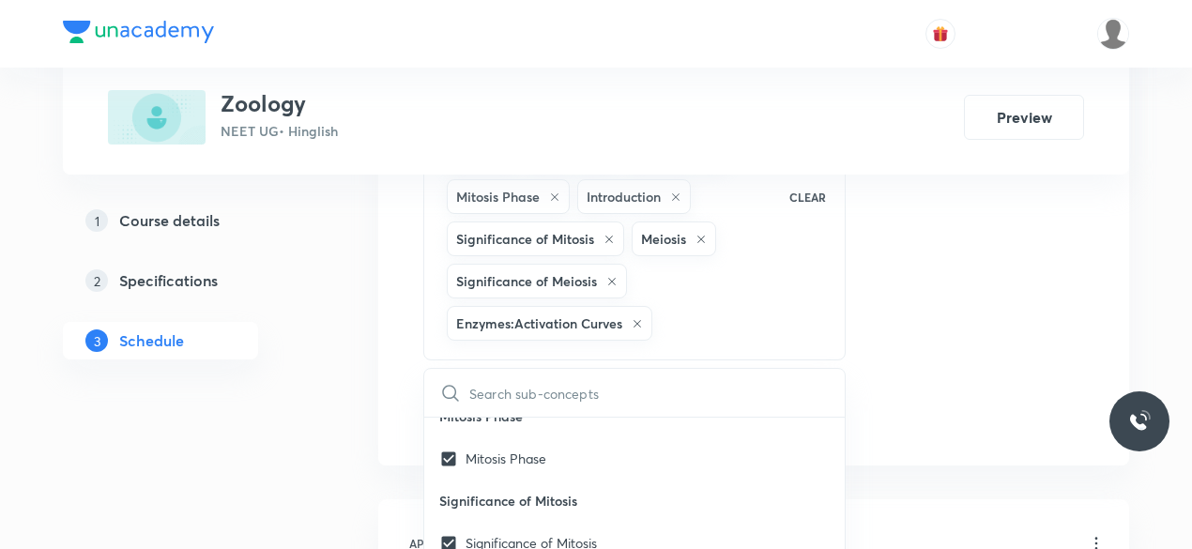
checkbox input "true"
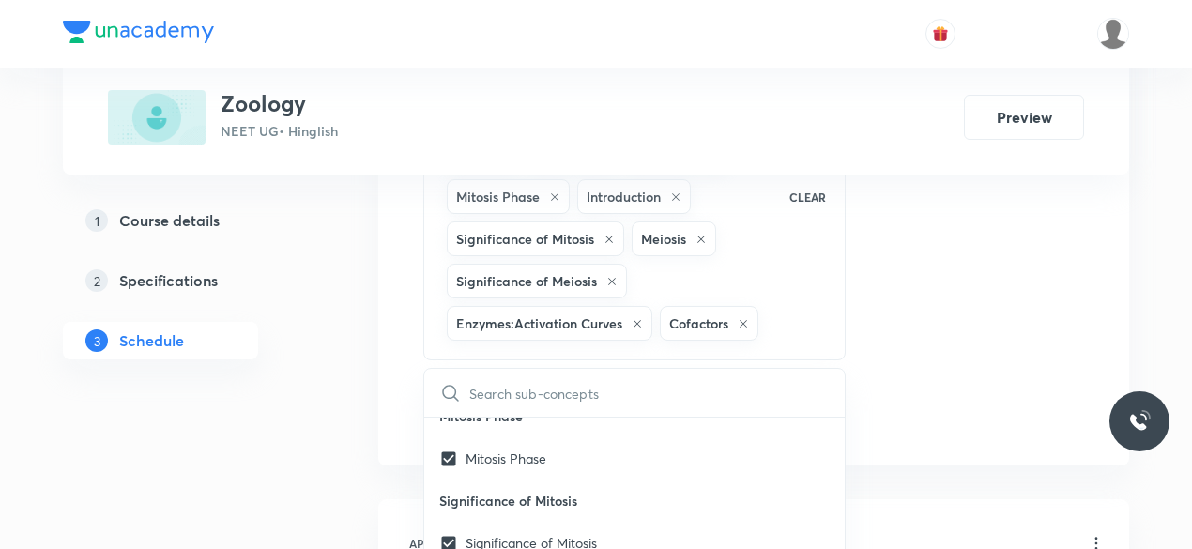
checkbox input "true"
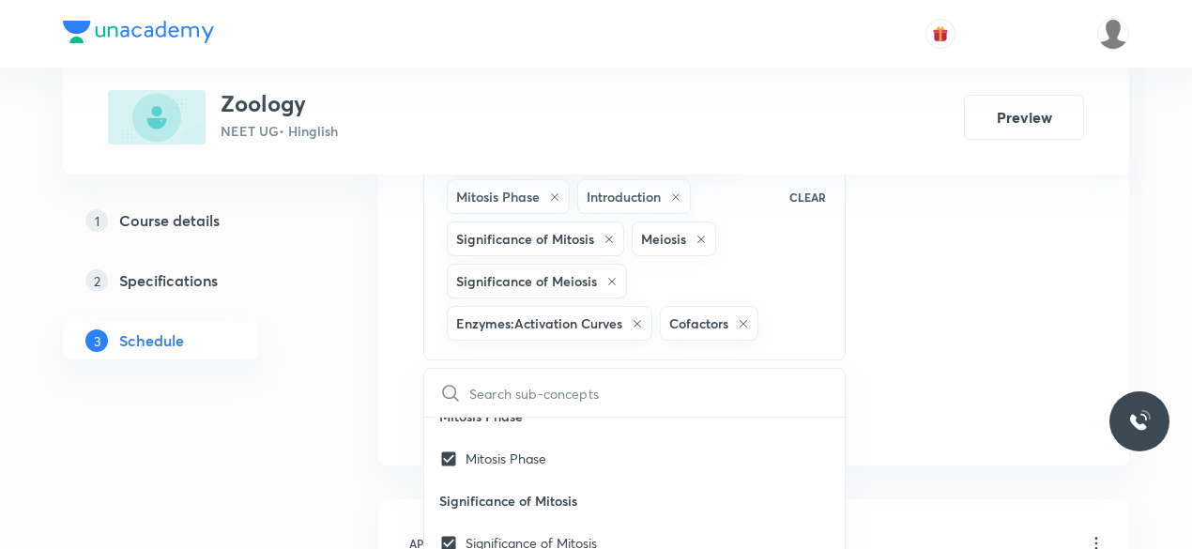
checkbox input "true"
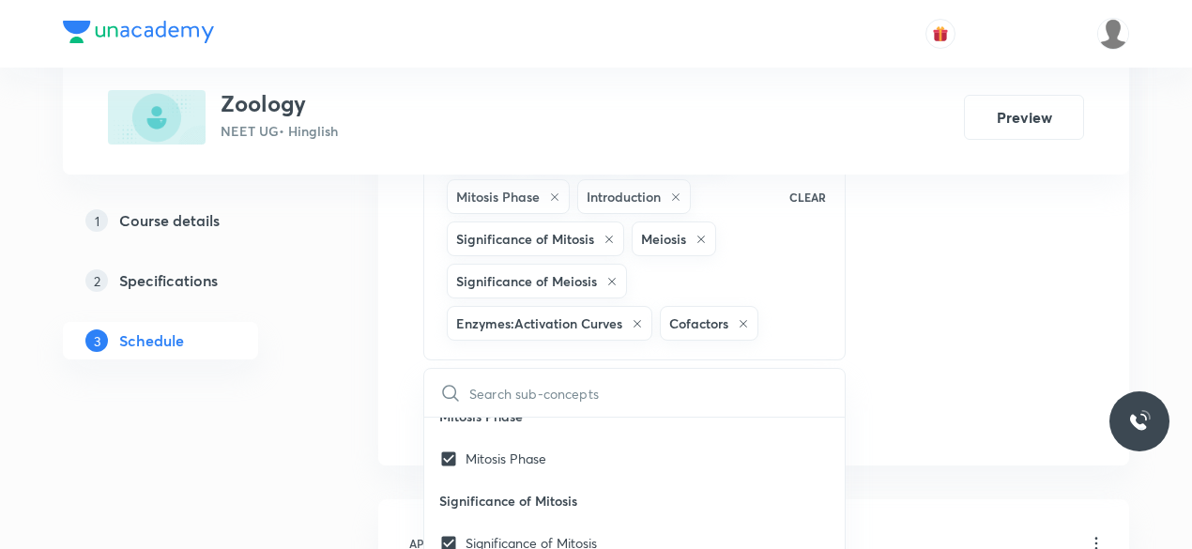
checkbox input "true"
drag, startPoint x: 976, startPoint y: 376, endPoint x: 958, endPoint y: 377, distance: 17.9
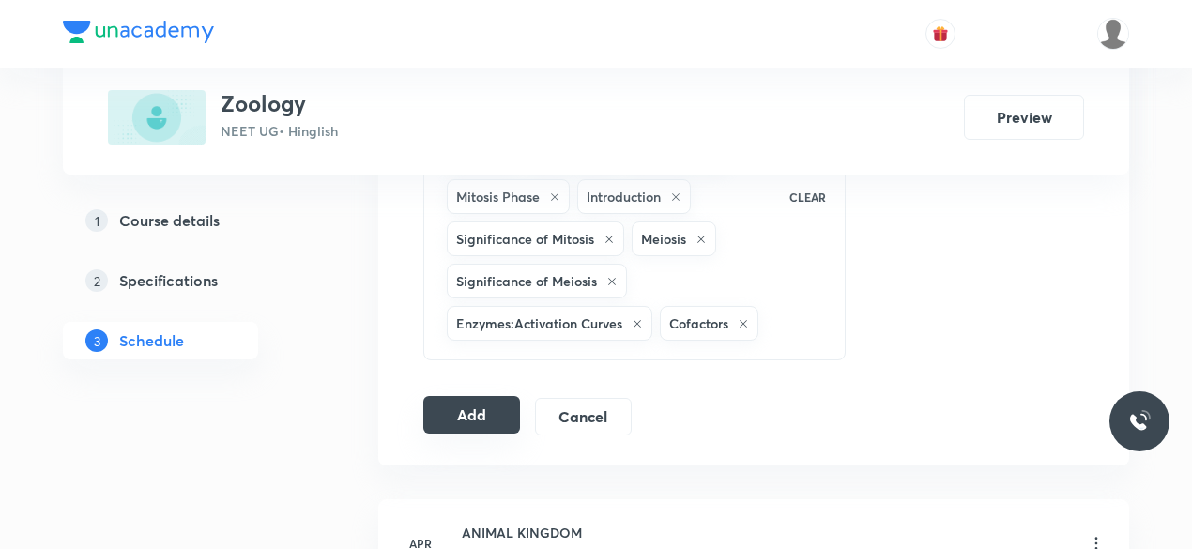
click at [492, 410] on button "Add" at bounding box center [471, 415] width 97 height 38
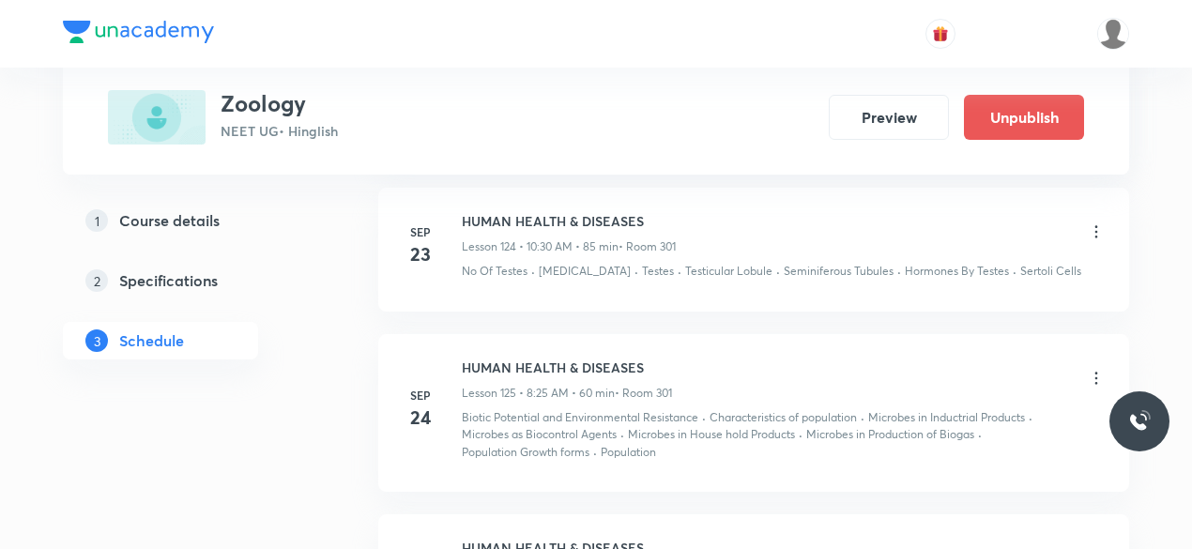
scroll to position [19983, 0]
